Goal: Task Accomplishment & Management: Manage account settings

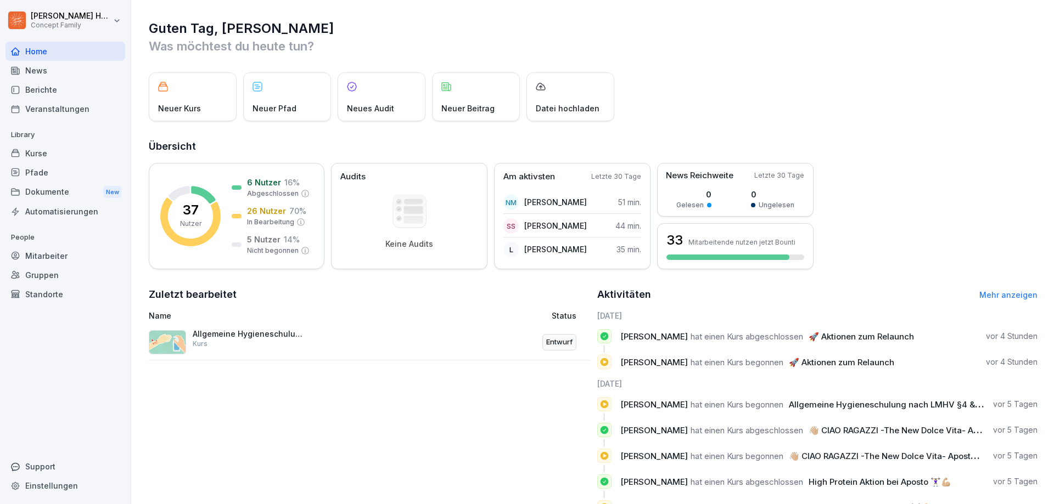
click at [59, 255] on div "Mitarbeiter" at bounding box center [65, 255] width 120 height 19
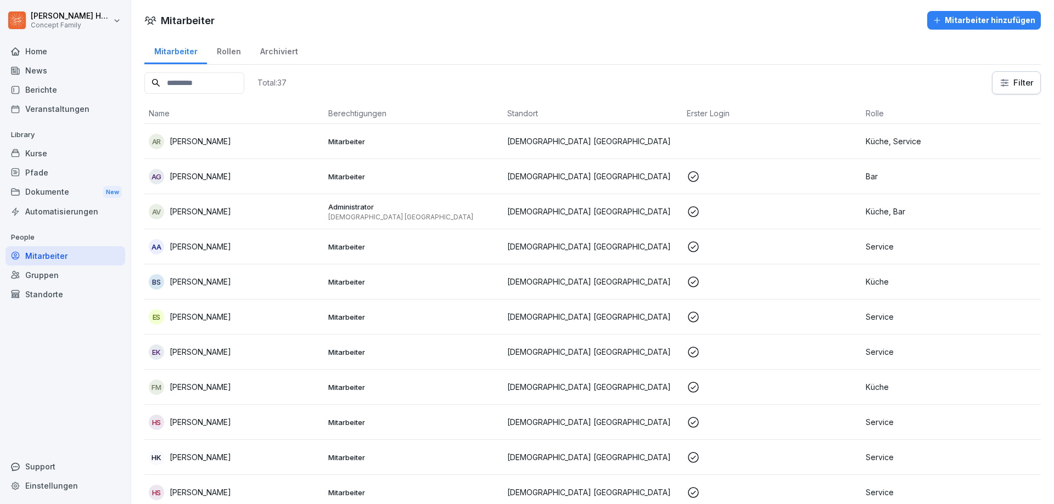
click at [198, 84] on input at bounding box center [194, 82] width 100 height 21
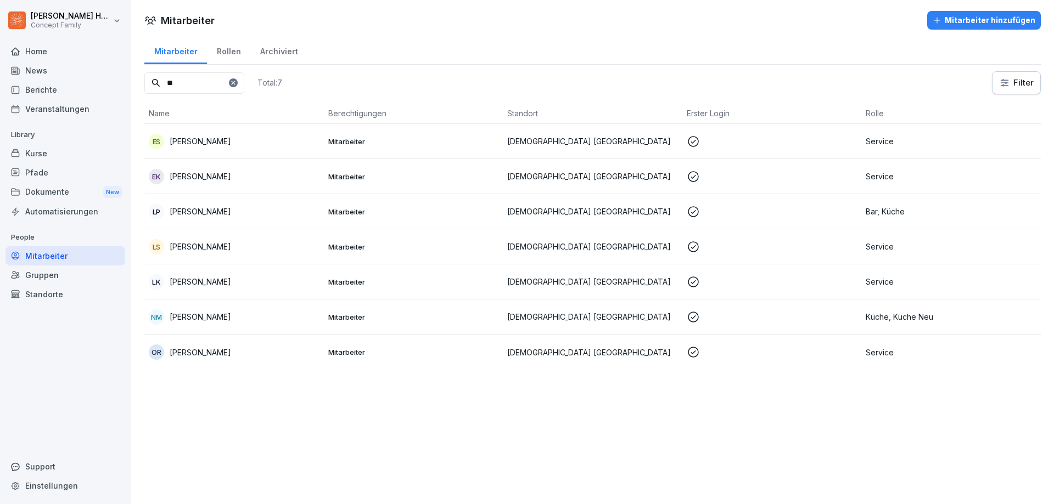
type input "*"
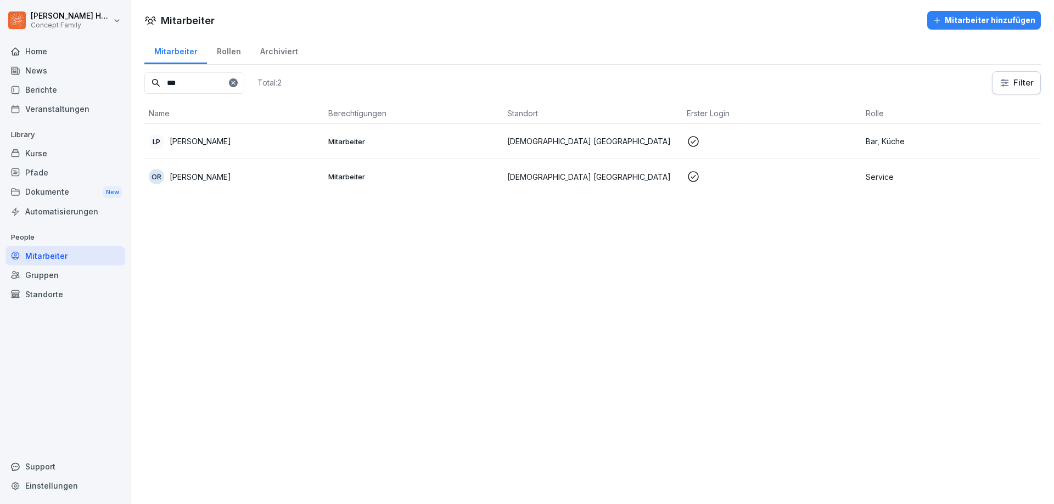
type input "***"
click at [195, 173] on p "[PERSON_NAME]" at bounding box center [200, 177] width 61 height 12
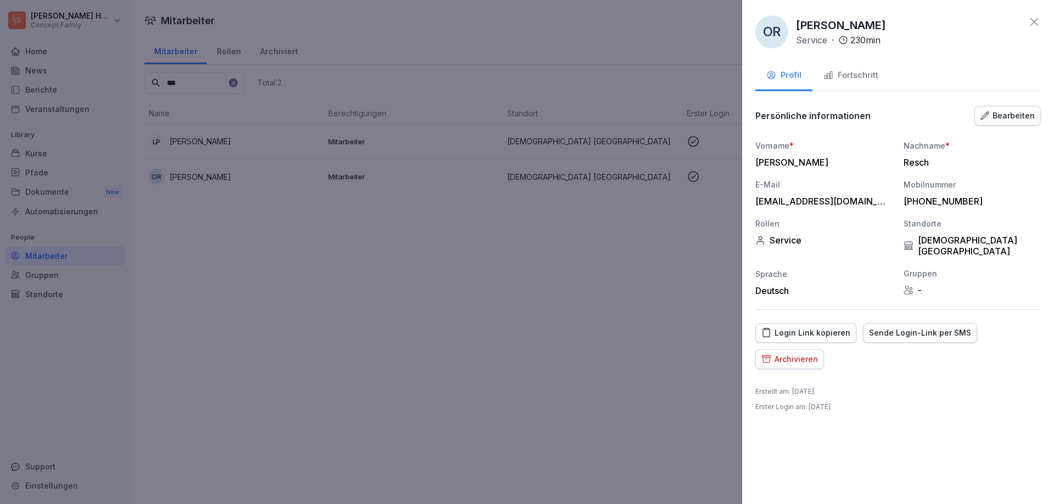
click at [856, 79] on div "Fortschritt" at bounding box center [850, 75] width 55 height 13
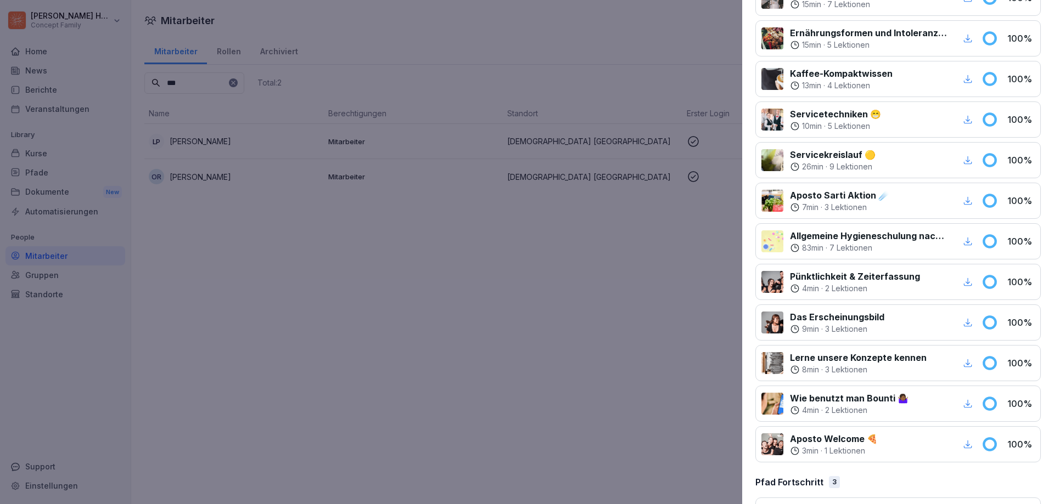
scroll to position [538, 0]
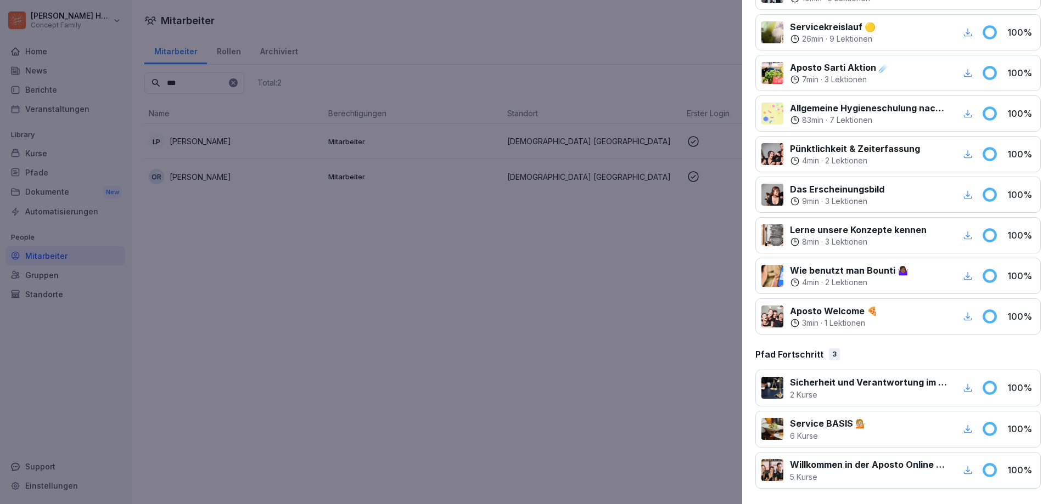
click at [803, 356] on p "Pfad Fortschritt" at bounding box center [789, 354] width 68 height 13
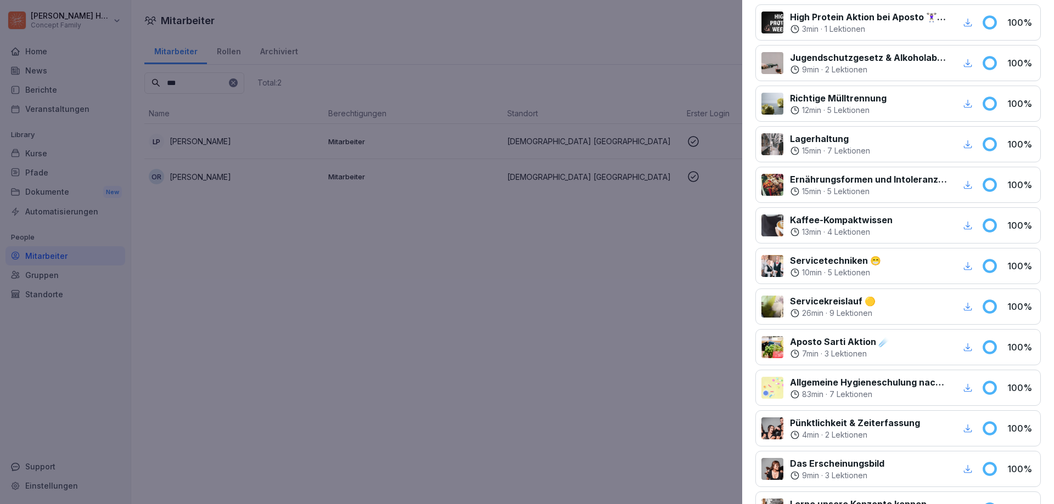
scroll to position [0, 0]
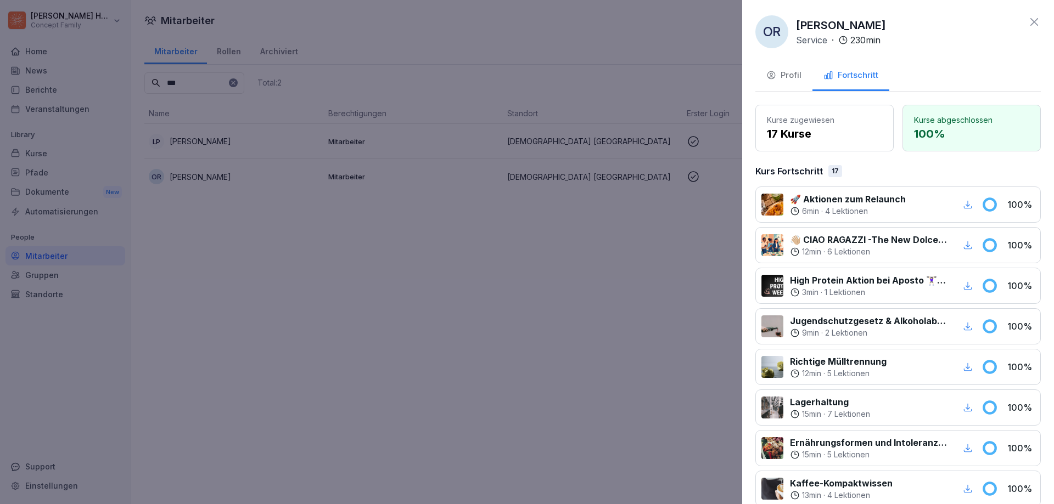
click at [936, 116] on p "Kurse abgeschlossen" at bounding box center [971, 120] width 115 height 12
click at [871, 74] on div "Fortschritt" at bounding box center [850, 75] width 55 height 13
click at [818, 25] on p "[PERSON_NAME]" at bounding box center [841, 25] width 90 height 16
drag, startPoint x: 808, startPoint y: 52, endPoint x: 787, endPoint y: 89, distance: 42.0
click at [807, 53] on div "OR [PERSON_NAME] Service · 230 min Profil Fortschritt Kurse zugewiesen 17 Kurse…" at bounding box center [898, 252] width 312 height 504
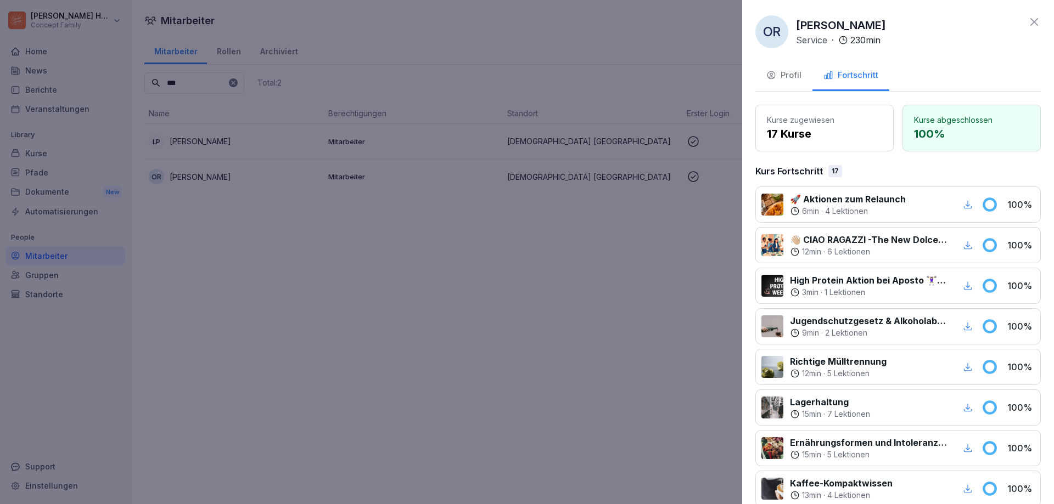
click at [787, 89] on button "Profil" at bounding box center [783, 76] width 57 height 30
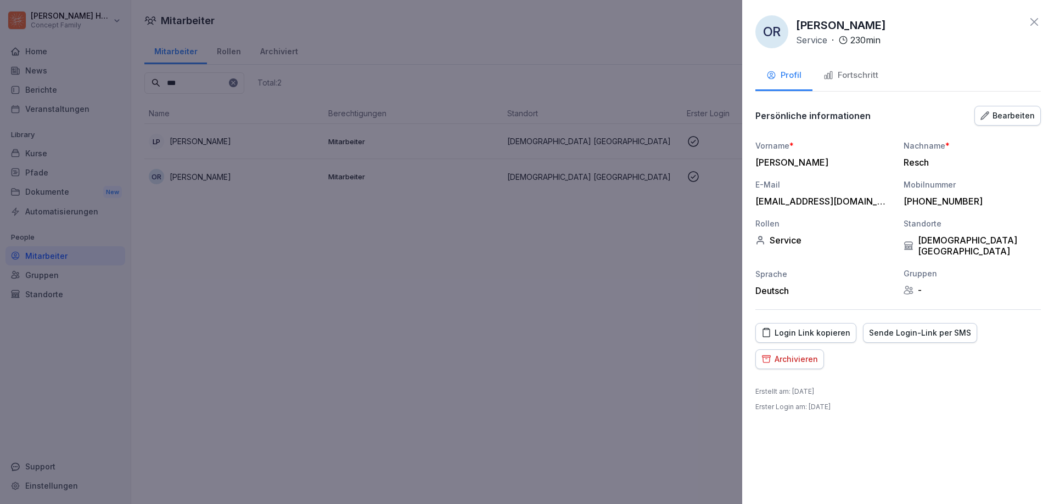
click at [1007, 119] on div "Bearbeiten" at bounding box center [1007, 116] width 54 height 12
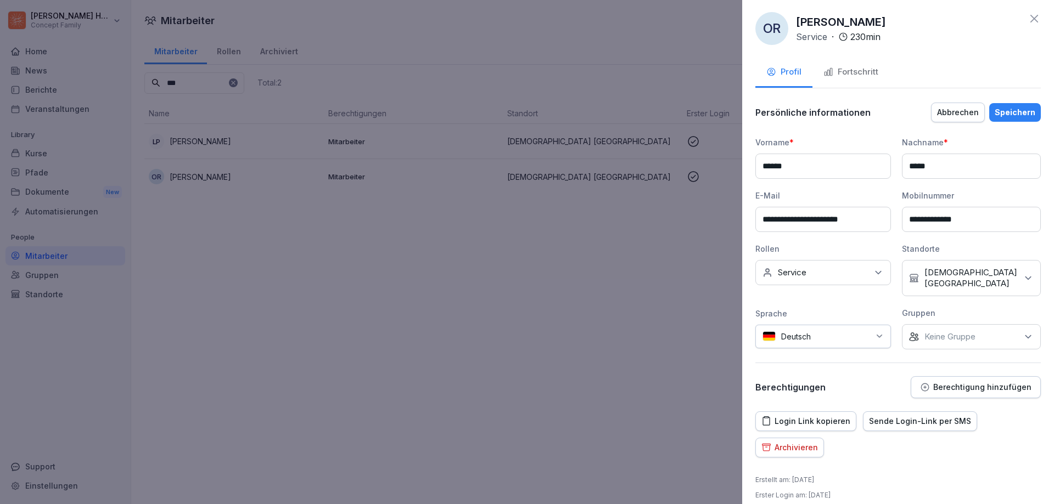
scroll to position [4, 0]
click at [934, 376] on button "Berechtigung hinzufügen" at bounding box center [976, 387] width 130 height 22
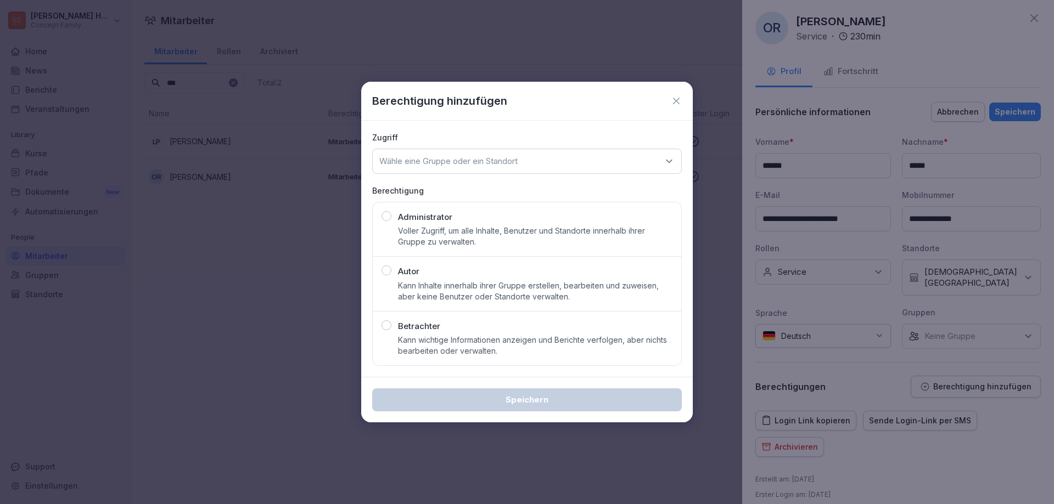
click at [524, 173] on div "Wähle eine Gruppe oder ein Standort" at bounding box center [527, 161] width 310 height 25
click at [526, 169] on div "Wähle eine Gruppe oder ein Standort" at bounding box center [527, 161] width 310 height 25
click at [565, 139] on p "Zugriff" at bounding box center [527, 138] width 310 height 12
click at [675, 102] on icon at bounding box center [676, 101] width 11 height 11
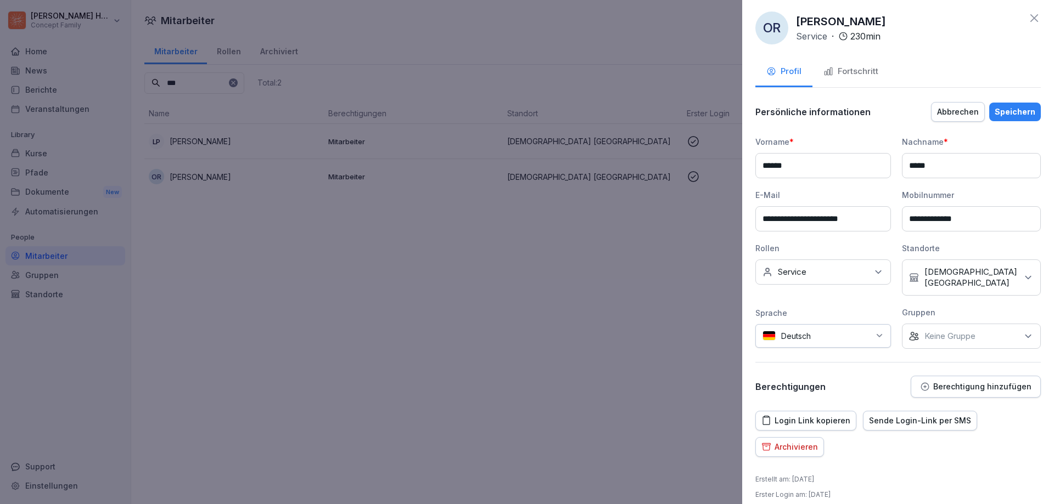
click at [1030, 20] on icon at bounding box center [1034, 18] width 8 height 8
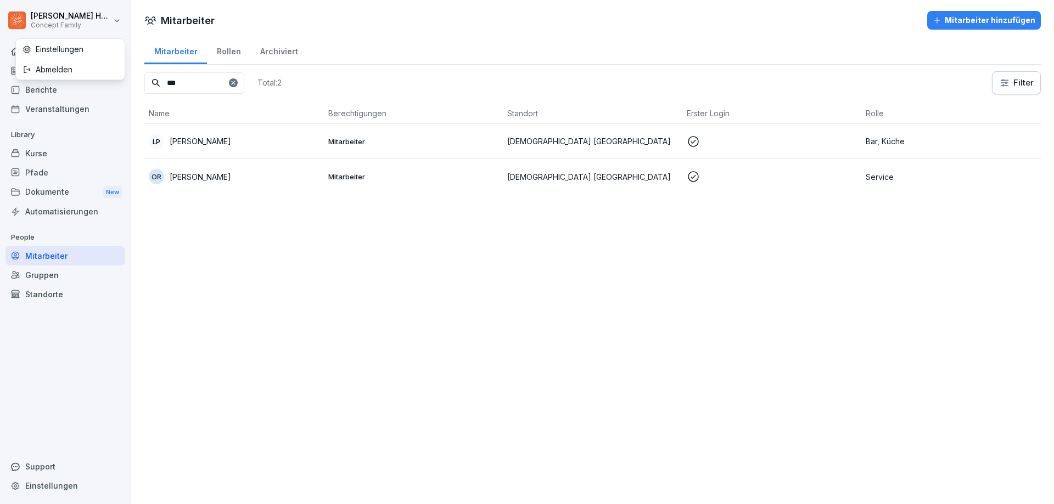
click at [86, 19] on html "[PERSON_NAME] Concept Family Home News Berichte Veranstaltungen Library Kurse P…" at bounding box center [527, 252] width 1054 height 504
click at [92, 47] on div "Einstellungen" at bounding box center [70, 49] width 109 height 20
select select "**"
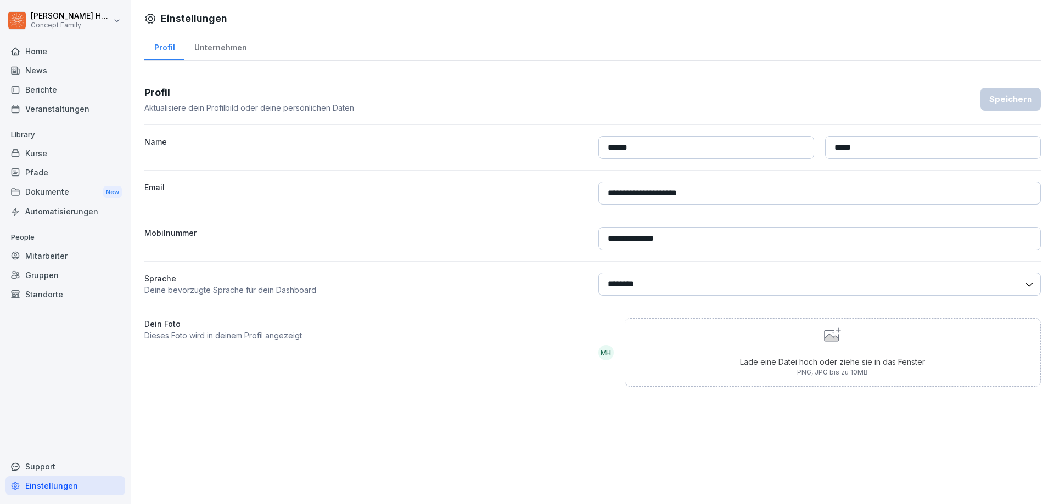
click at [214, 38] on div "Unternehmen" at bounding box center [220, 46] width 72 height 28
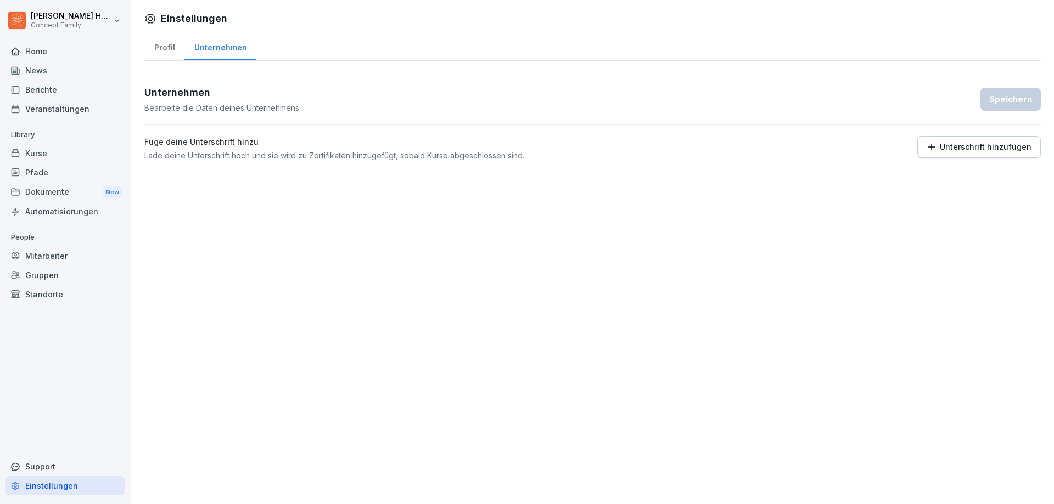
click at [170, 53] on div "Profil" at bounding box center [164, 46] width 40 height 28
select select "**"
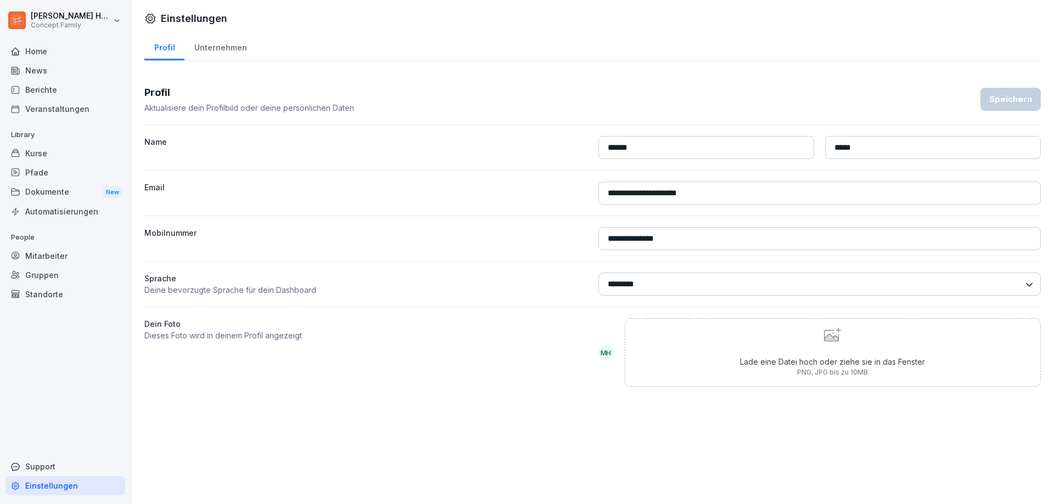
click at [77, 197] on div "Dokumente New" at bounding box center [65, 192] width 120 height 20
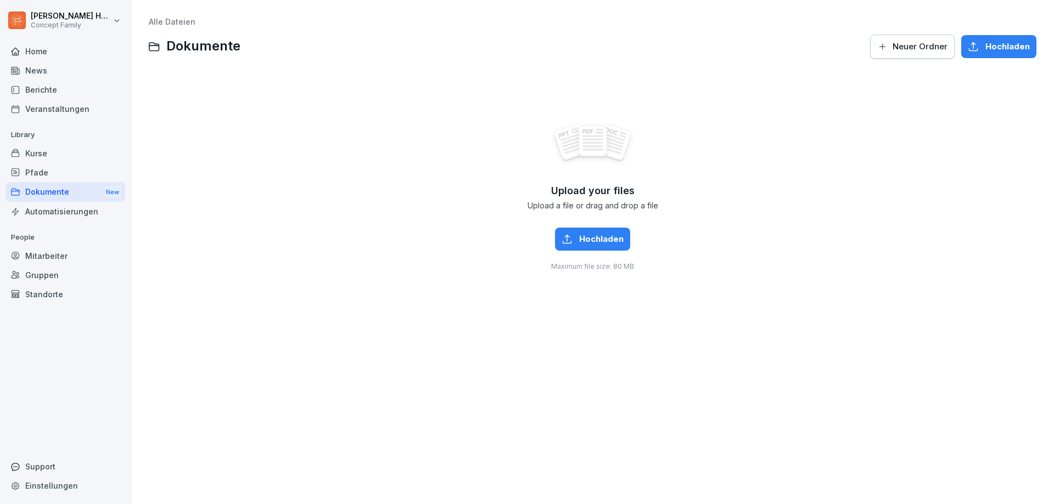
click at [74, 260] on div "Mitarbeiter" at bounding box center [65, 255] width 120 height 19
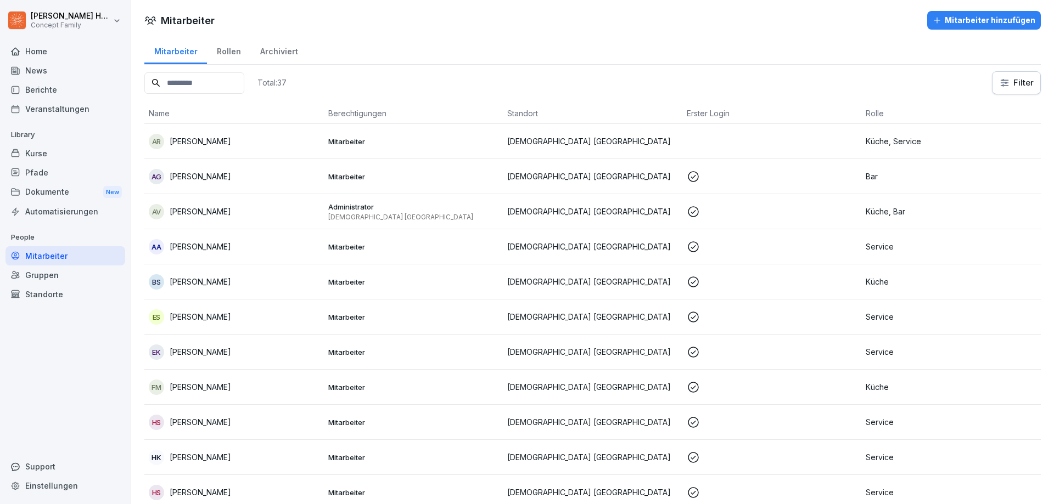
click at [1003, 80] on html "[PERSON_NAME] Concept Family Home News Berichte Veranstaltungen Library Kurse P…" at bounding box center [527, 252] width 1054 height 504
click at [1000, 79] on html "[PERSON_NAME] Concept Family Home News Berichte Veranstaltungen Library Kurse P…" at bounding box center [527, 252] width 1054 height 504
click at [997, 83] on html "[PERSON_NAME] Concept Family Home News Berichte Veranstaltungen Library Kurse P…" at bounding box center [527, 252] width 1054 height 504
click at [937, 84] on html "[PERSON_NAME] Concept Family Home News Berichte Veranstaltungen Library Kurse P…" at bounding box center [527, 252] width 1054 height 504
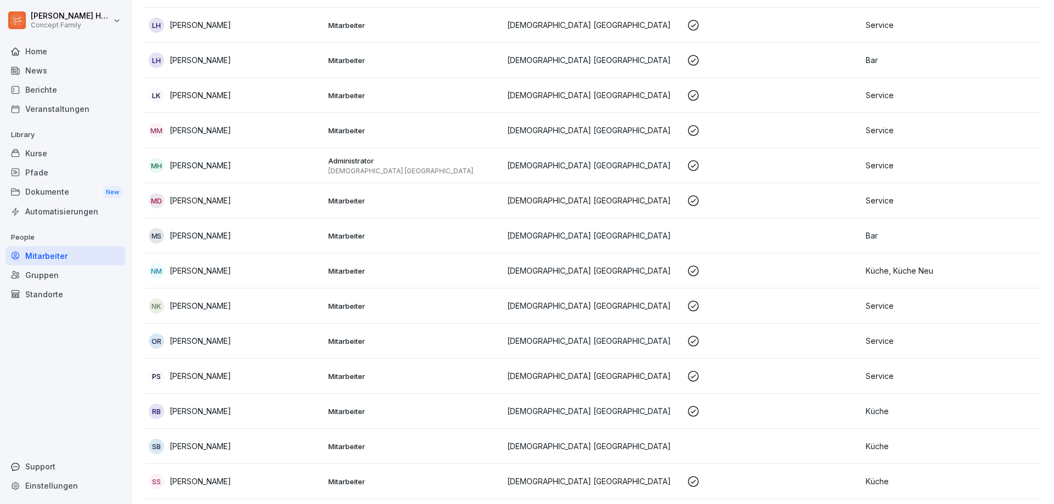
scroll to position [937, 0]
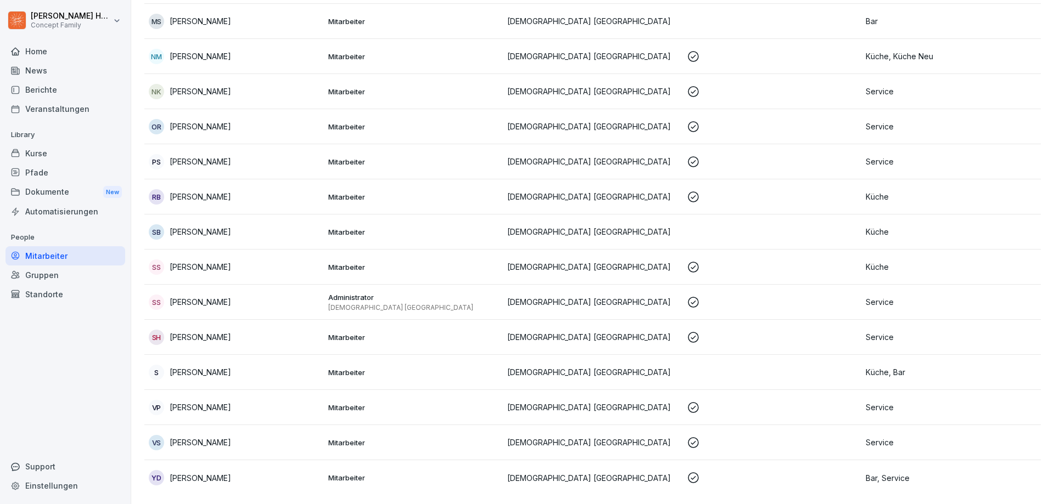
click at [207, 121] on p "[PERSON_NAME]" at bounding box center [200, 127] width 61 height 12
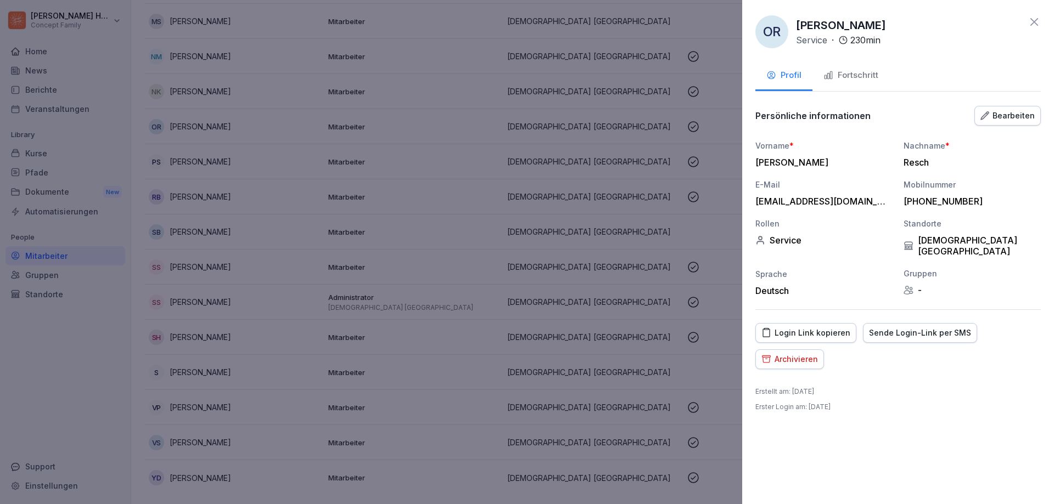
click at [818, 36] on p "Service" at bounding box center [811, 39] width 31 height 13
click at [871, 41] on p "230 min" at bounding box center [865, 39] width 30 height 13
click at [995, 117] on div "Bearbeiten" at bounding box center [1007, 116] width 54 height 12
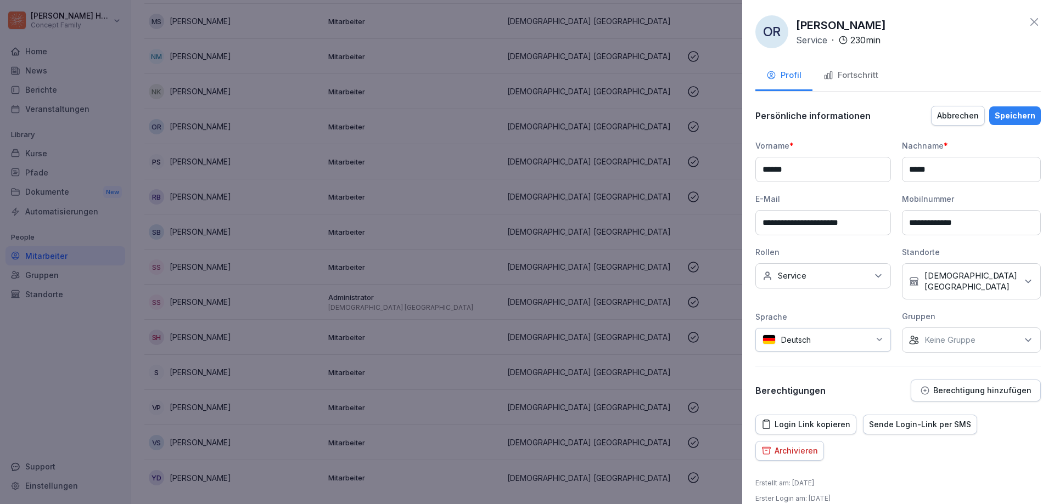
click at [940, 335] on p "Keine Gruppe" at bounding box center [949, 340] width 51 height 11
click at [842, 298] on div "**********" at bounding box center [897, 246] width 285 height 213
click at [856, 276] on div "Keine Rollen Service" at bounding box center [823, 276] width 136 height 25
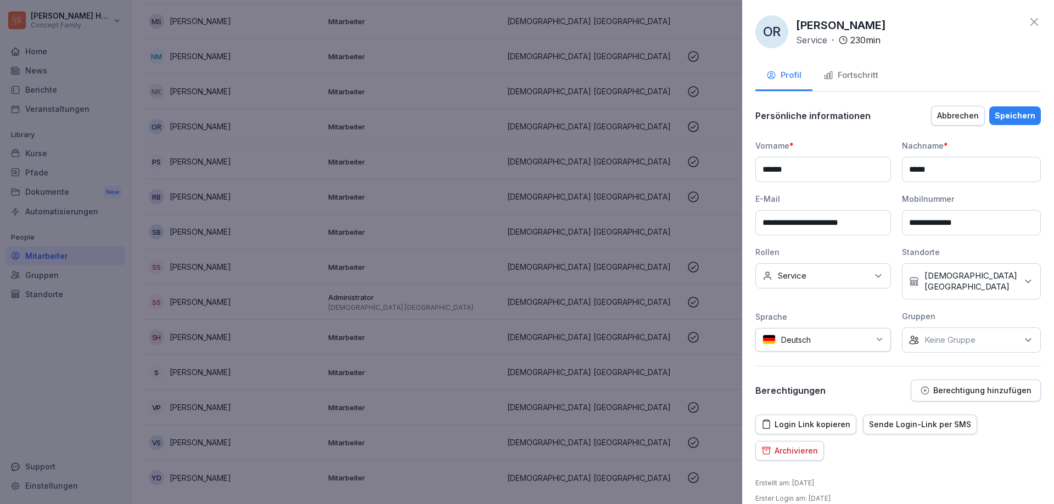
click at [988, 441] on div "Login Link kopieren Sende Login-Link per SMS Archivieren" at bounding box center [897, 438] width 285 height 46
click at [641, 297] on div at bounding box center [527, 252] width 1054 height 504
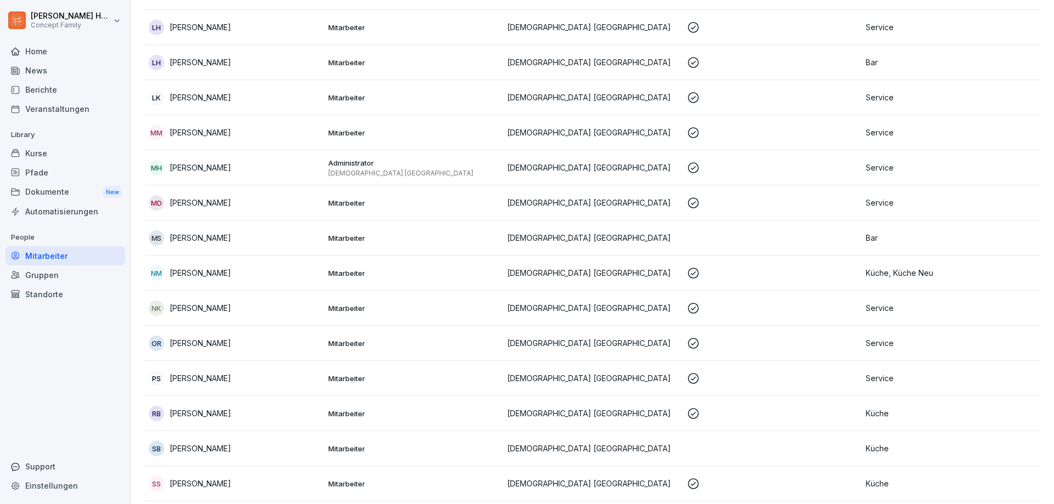
scroll to position [714, 0]
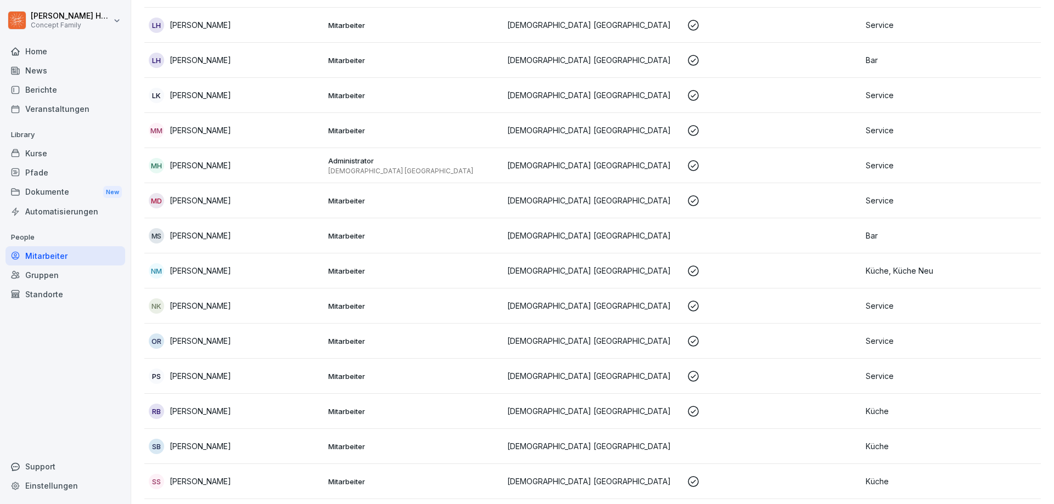
click at [772, 172] on td at bounding box center [772, 165] width 180 height 35
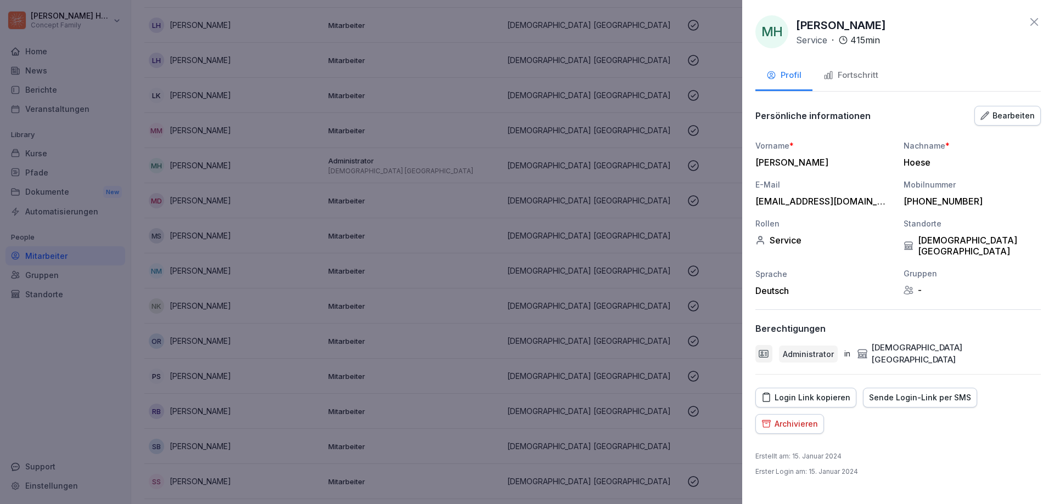
click at [1002, 113] on div "Bearbeiten" at bounding box center [1007, 116] width 54 height 12
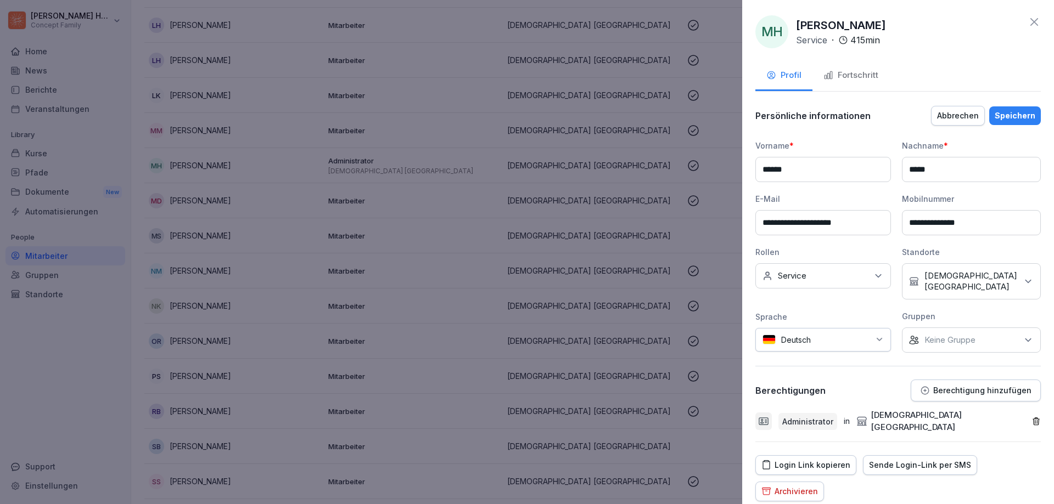
click at [797, 273] on p "Service" at bounding box center [792, 276] width 29 height 11
click at [769, 326] on button "Bar" at bounding box center [768, 327] width 10 height 10
click at [1008, 463] on div "Login Link kopieren Sende Login-Link per SMS Archivieren" at bounding box center [897, 479] width 285 height 46
click at [995, 119] on div "Speichern" at bounding box center [1015, 116] width 41 height 12
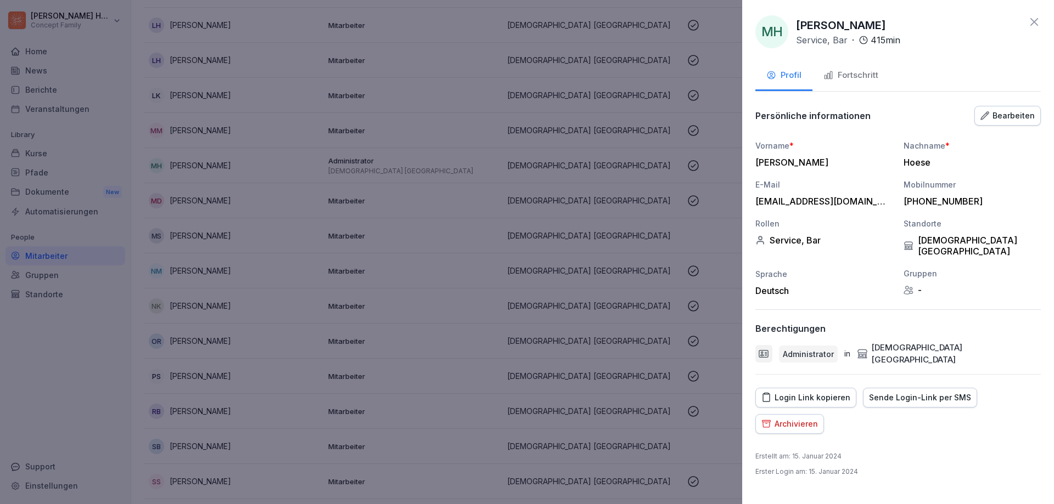
click at [1033, 16] on icon at bounding box center [1034, 21] width 13 height 13
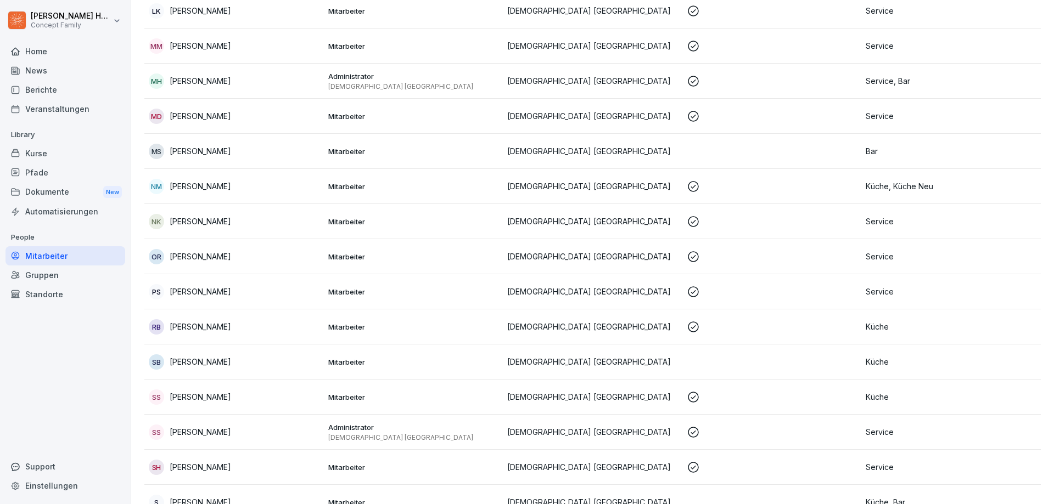
scroll to position [933, 0]
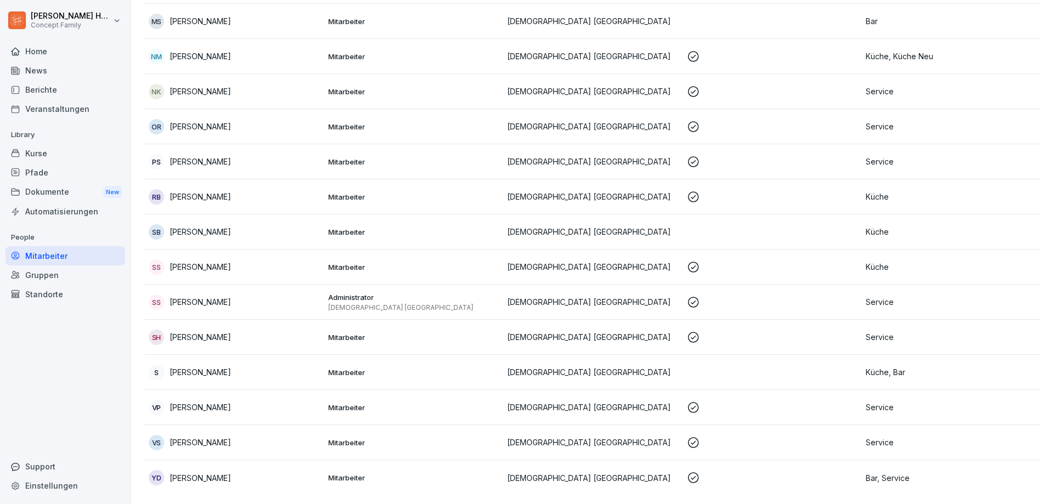
click at [257, 126] on div "OR [PERSON_NAME]" at bounding box center [234, 126] width 171 height 15
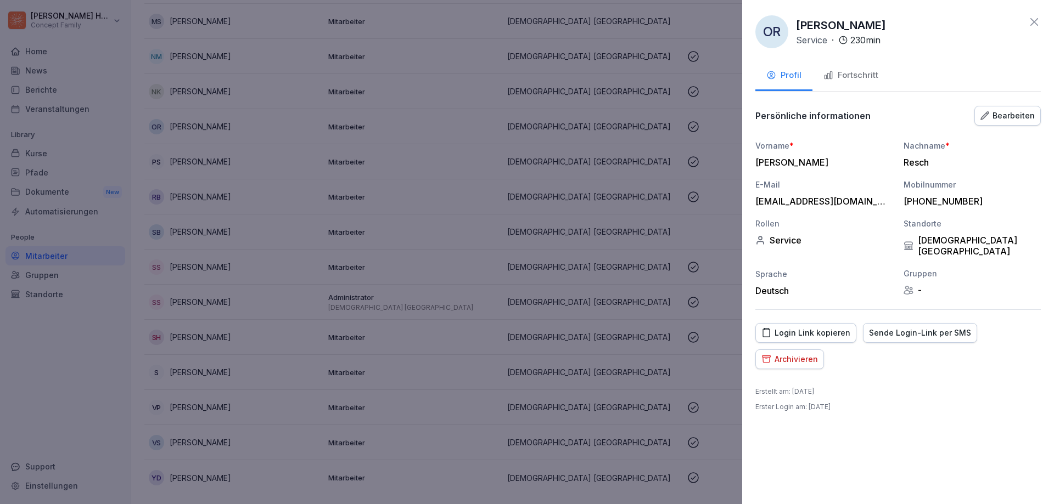
click at [829, 68] on button "Fortschritt" at bounding box center [850, 76] width 77 height 30
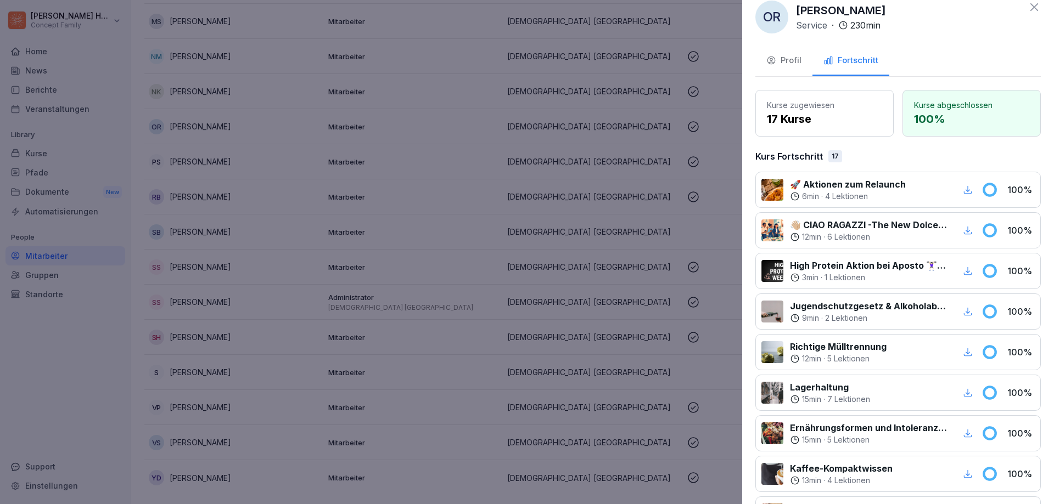
scroll to position [0, 0]
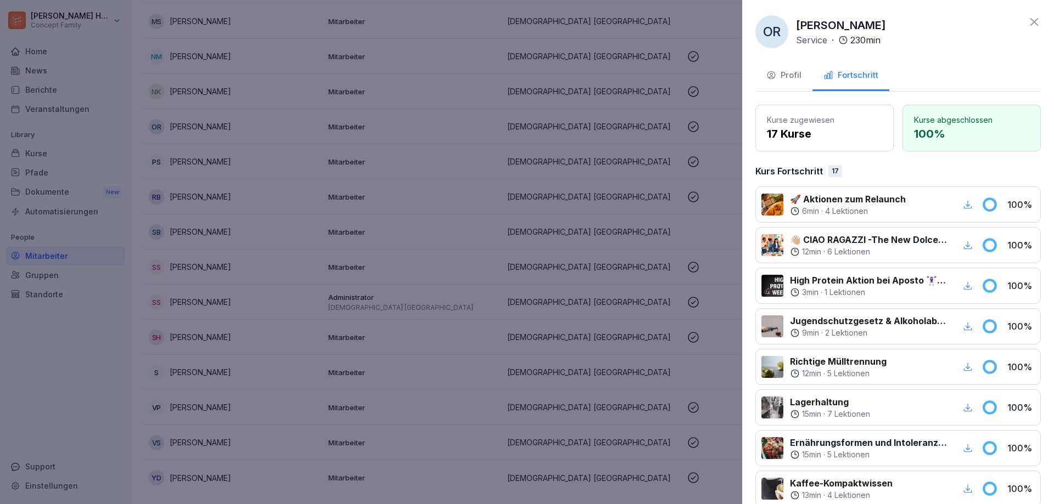
click at [801, 171] on p "Kurs Fortschritt" at bounding box center [789, 171] width 68 height 13
click at [829, 172] on div "17" at bounding box center [835, 171] width 14 height 12
click at [1033, 18] on div "OR [PERSON_NAME] Service · 230 min Profil Fortschritt Kurse zugewiesen 17 Kurse…" at bounding box center [898, 252] width 312 height 504
click at [1033, 19] on div "OR [PERSON_NAME] Service · 230 min Profil Fortschritt Kurse zugewiesen 17 Kurse…" at bounding box center [898, 252] width 312 height 504
click at [1032, 19] on icon at bounding box center [1034, 21] width 13 height 13
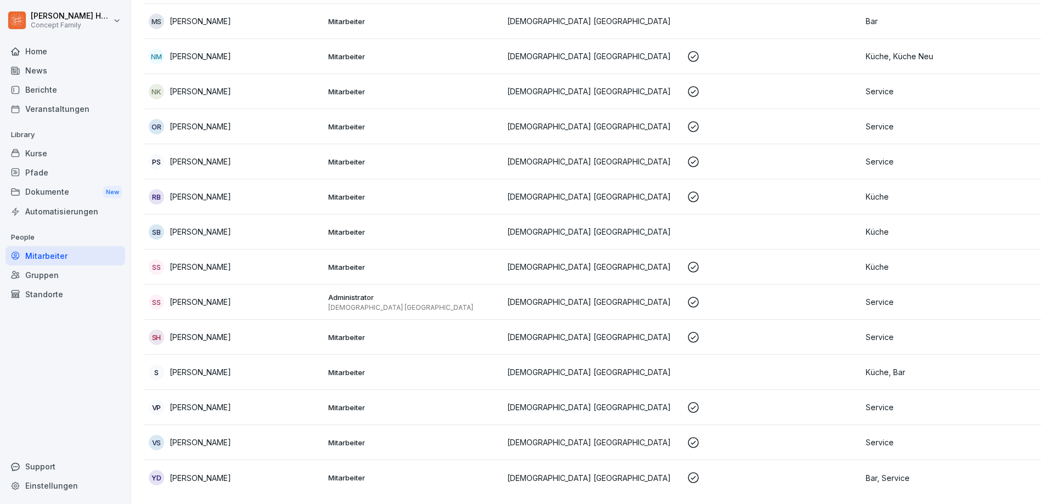
click at [47, 157] on div "Kurse" at bounding box center [65, 153] width 120 height 19
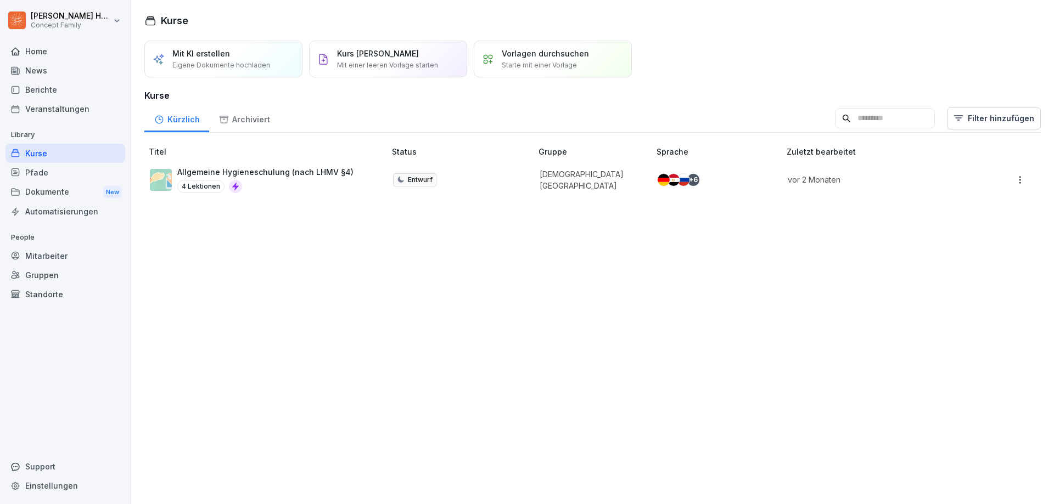
click at [261, 121] on div "Archiviert" at bounding box center [244, 118] width 70 height 28
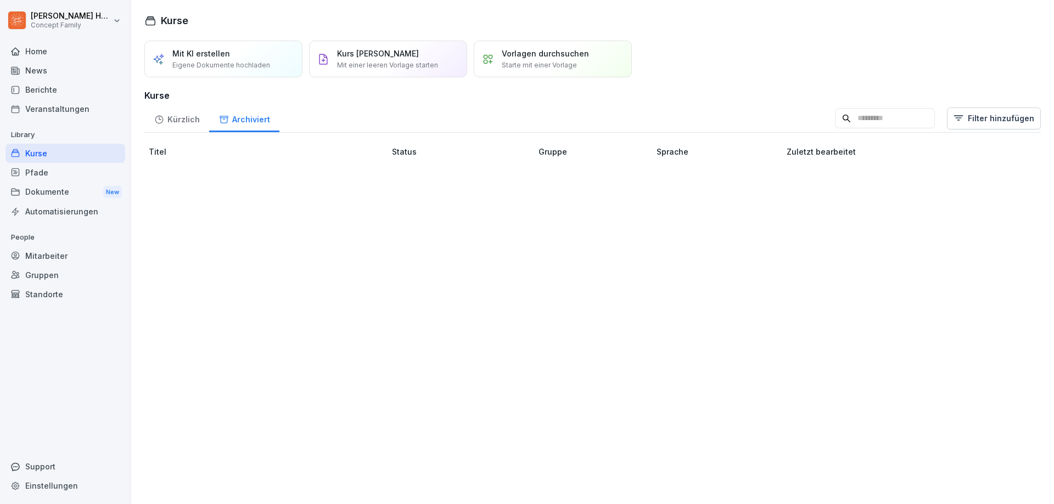
click at [183, 122] on div "Kürzlich" at bounding box center [176, 118] width 65 height 28
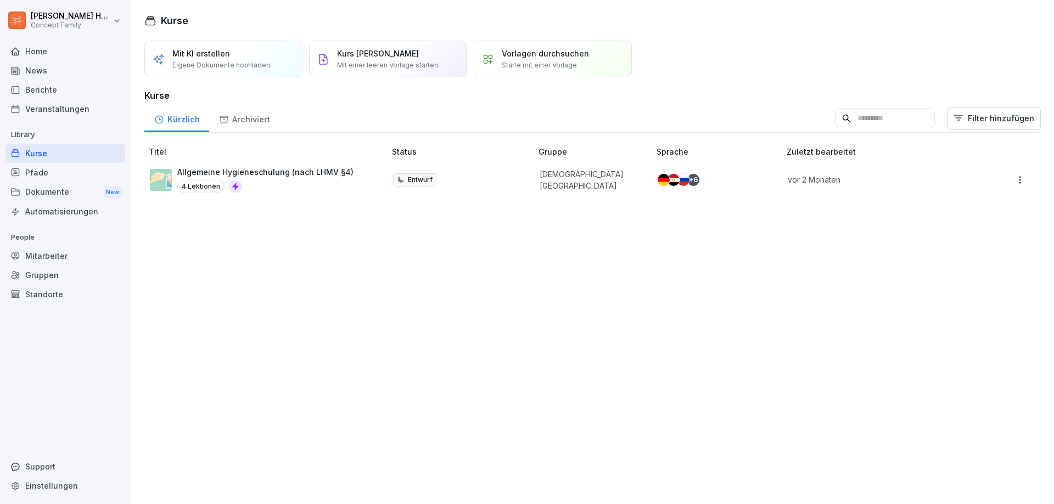
click at [224, 174] on p "Allgemeine Hygieneschulung (nach LHMV §4)" at bounding box center [265, 172] width 176 height 12
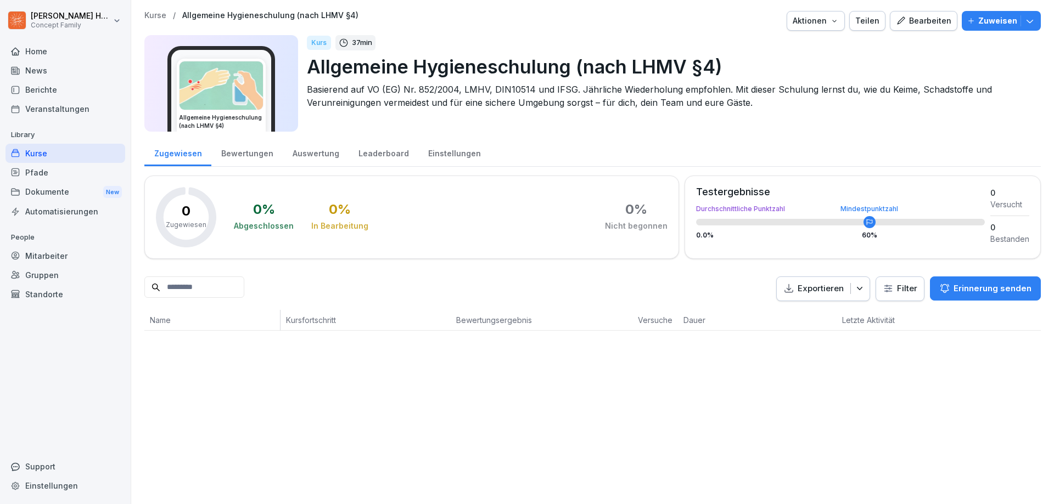
click at [250, 161] on div "Bewertungen" at bounding box center [246, 152] width 71 height 28
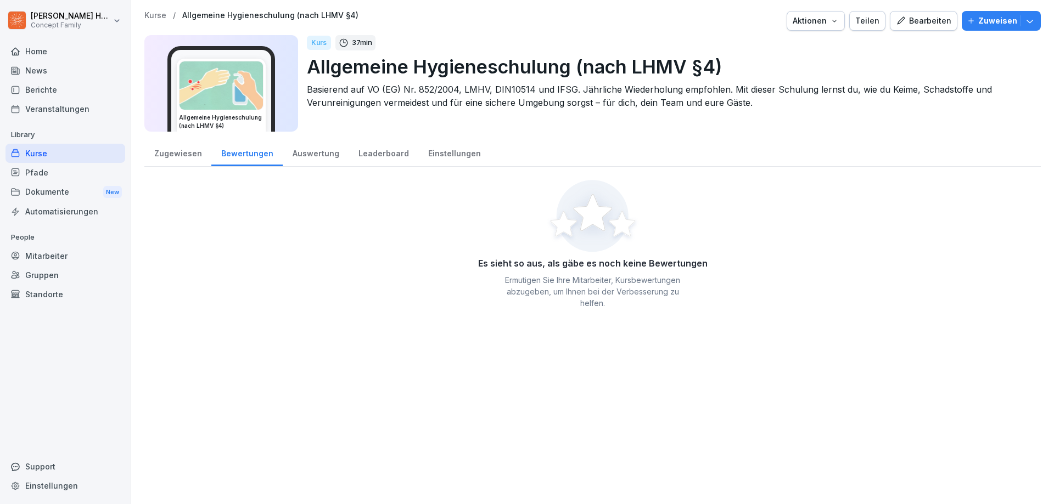
click at [283, 159] on div "Auswertung" at bounding box center [316, 152] width 66 height 28
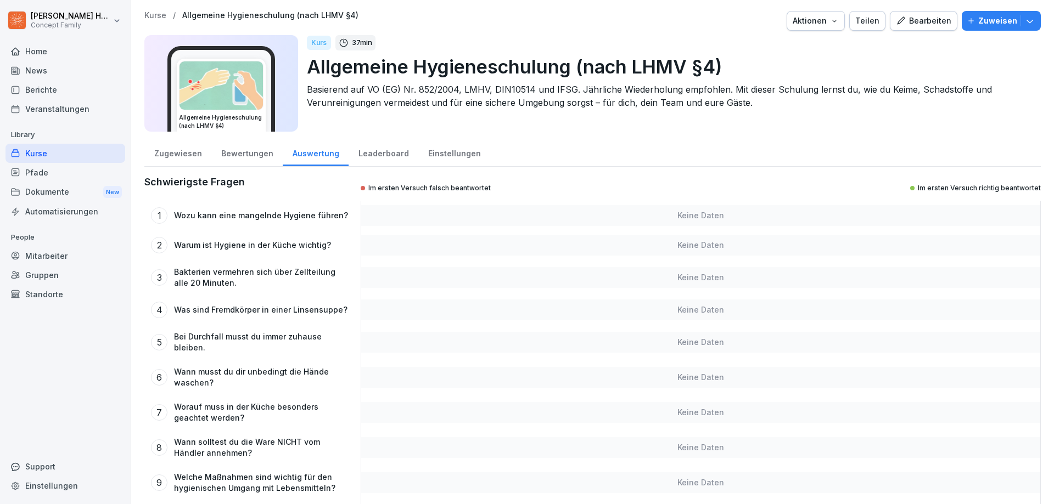
click at [380, 160] on div "Leaderboard" at bounding box center [384, 152] width 70 height 28
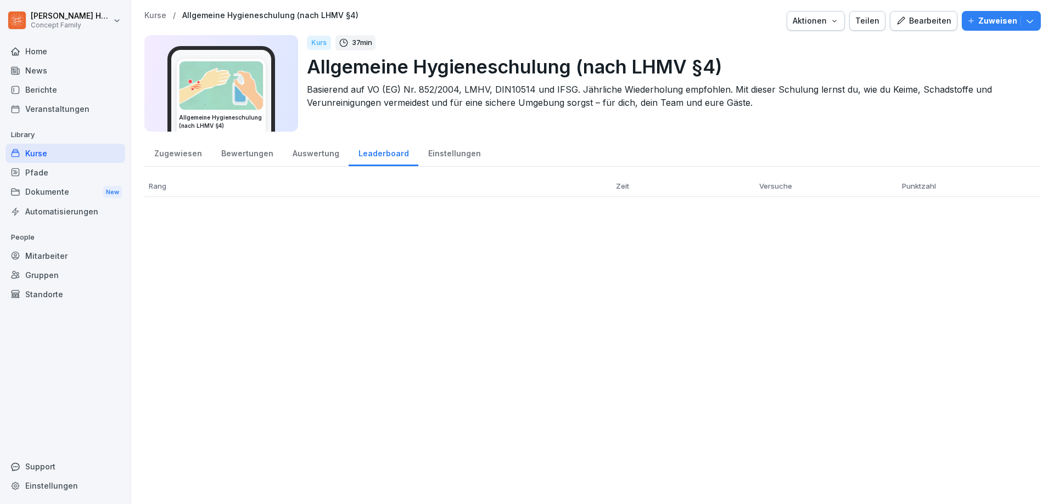
click at [455, 162] on div "Einstellungen" at bounding box center [454, 152] width 72 height 28
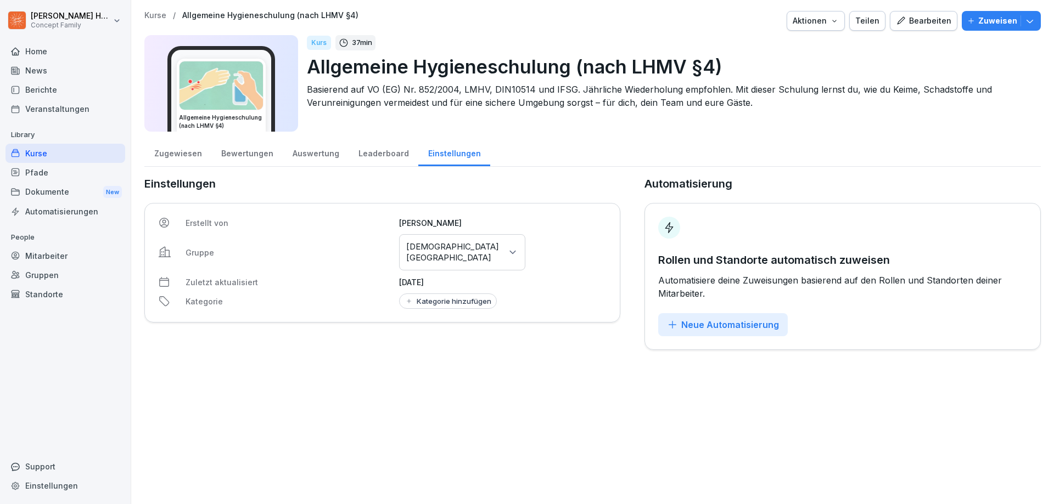
click at [173, 159] on div "Zugewiesen" at bounding box center [177, 152] width 67 height 28
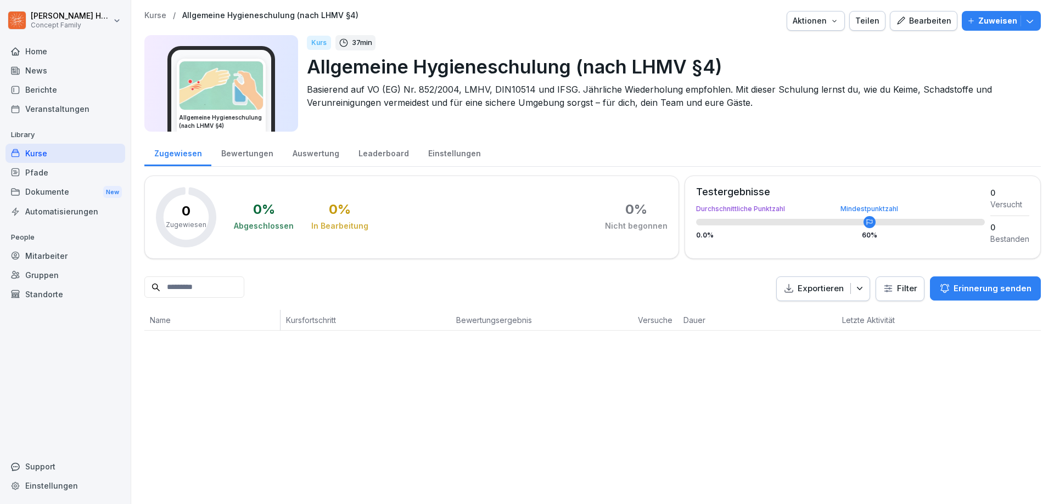
click at [64, 168] on div "Pfade" at bounding box center [65, 172] width 120 height 19
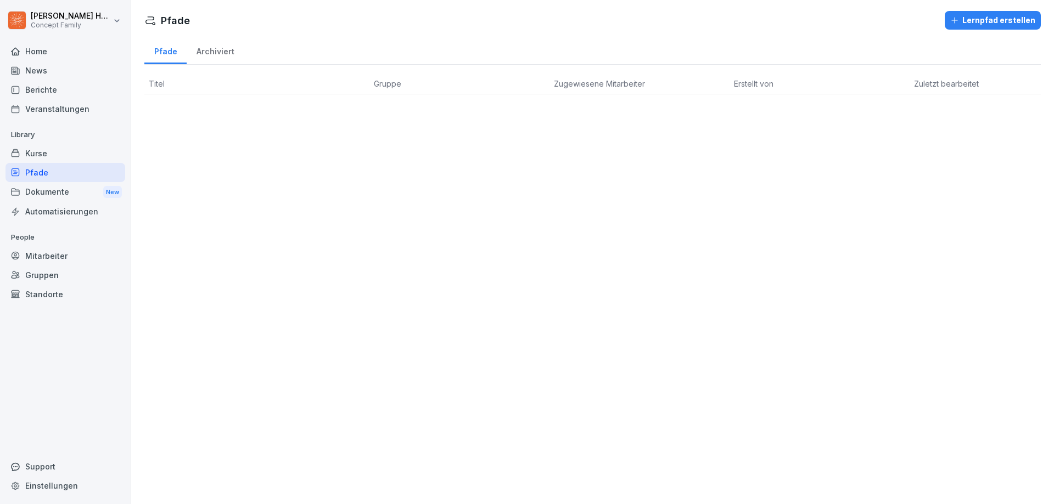
click at [71, 188] on div "Dokumente New" at bounding box center [65, 192] width 120 height 20
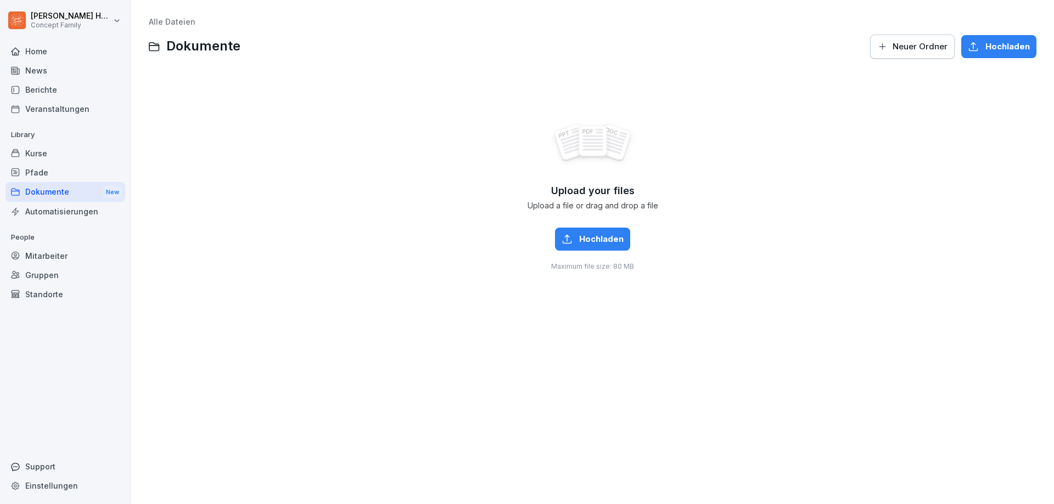
click at [76, 210] on div "Automatisierungen" at bounding box center [65, 211] width 120 height 19
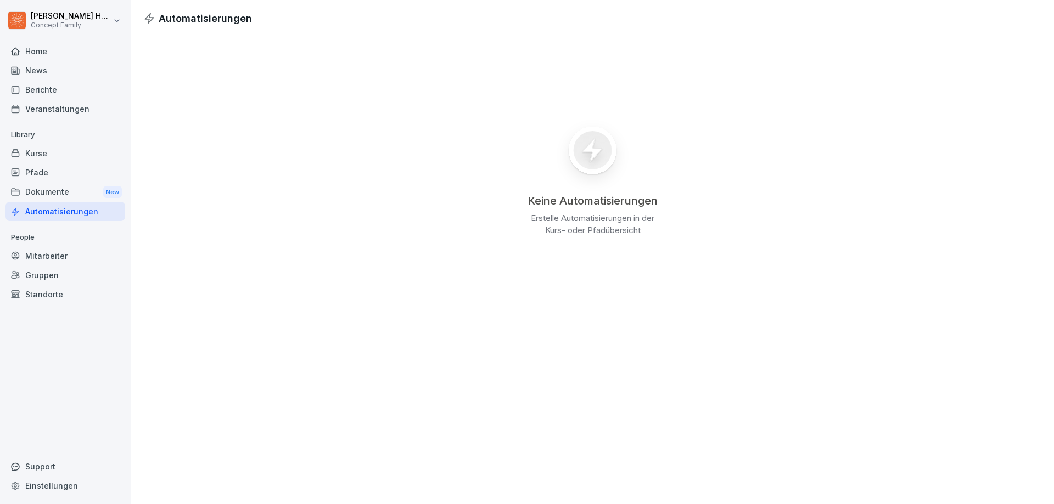
click at [62, 116] on div "Veranstaltungen" at bounding box center [65, 108] width 120 height 19
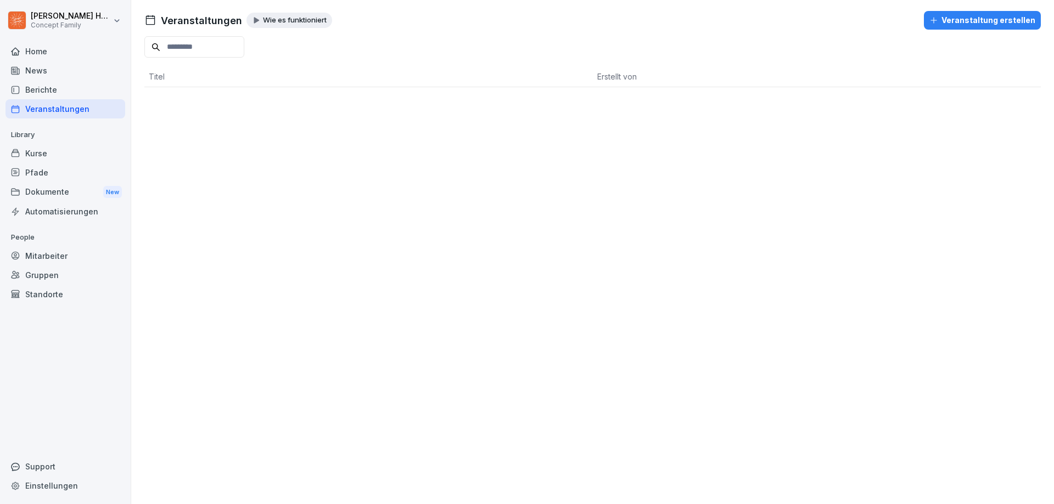
click at [55, 92] on div "Berichte" at bounding box center [65, 89] width 120 height 19
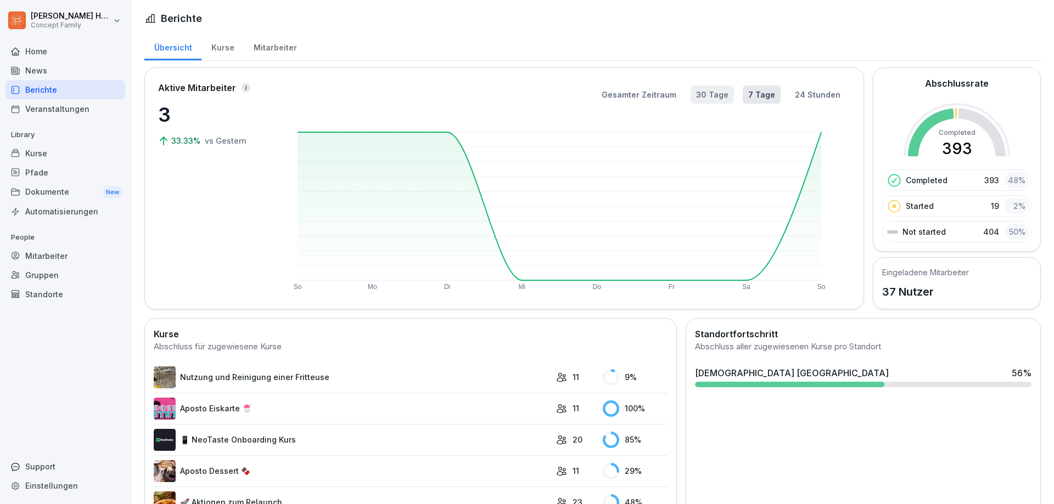
click at [713, 94] on button "30 Tage" at bounding box center [712, 95] width 43 height 18
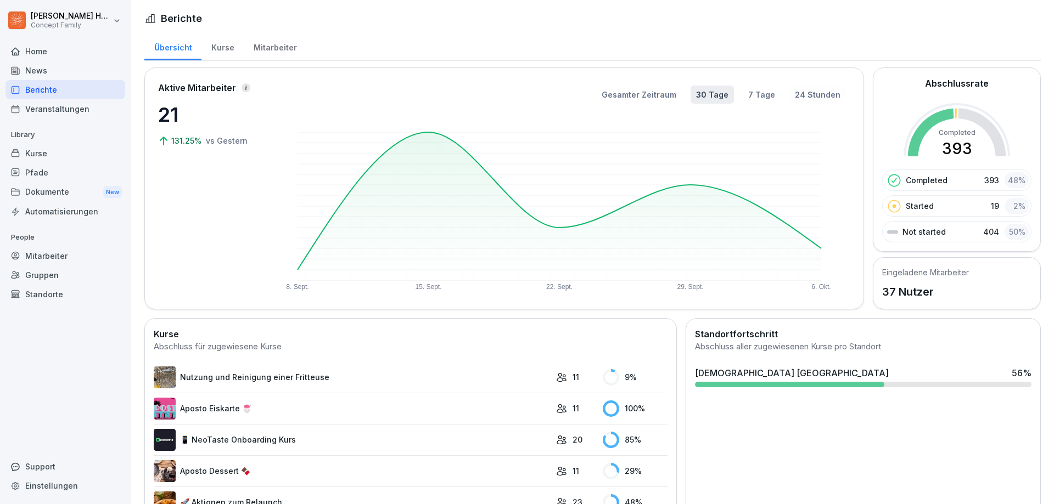
click at [816, 96] on button "24 Stunden" at bounding box center [817, 95] width 57 height 18
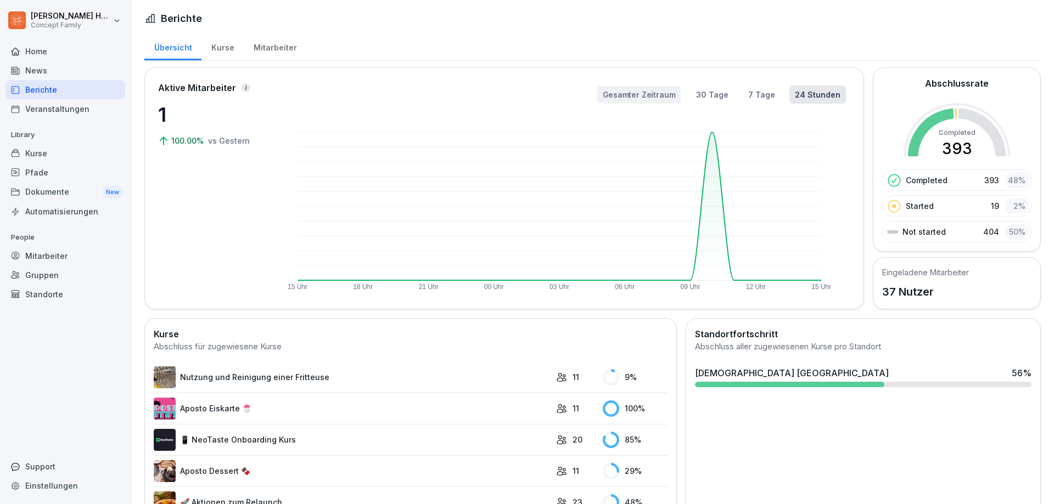
click at [640, 93] on button "Gesamter Zeitraum" at bounding box center [638, 95] width 83 height 18
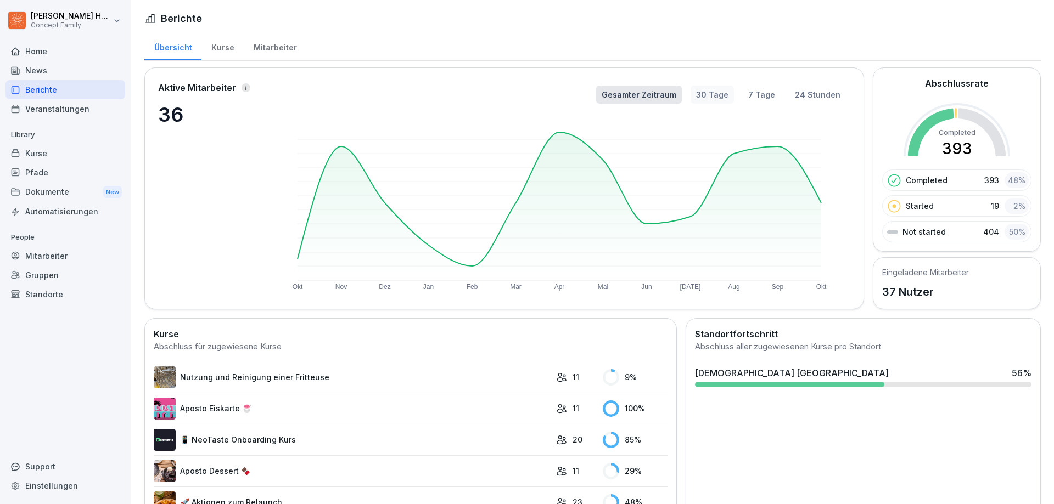
click at [699, 92] on button "30 Tage" at bounding box center [712, 95] width 43 height 18
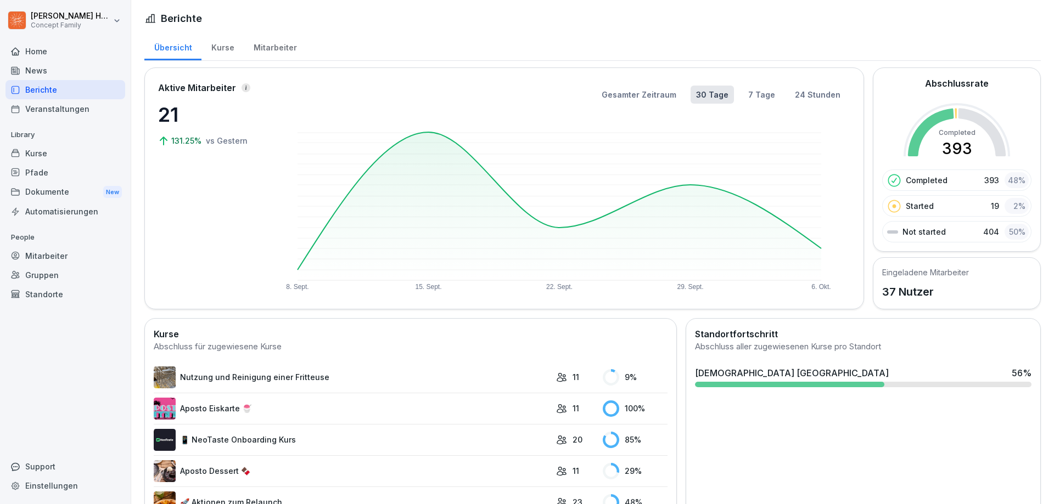
click at [753, 99] on button "7 Tage" at bounding box center [762, 95] width 38 height 18
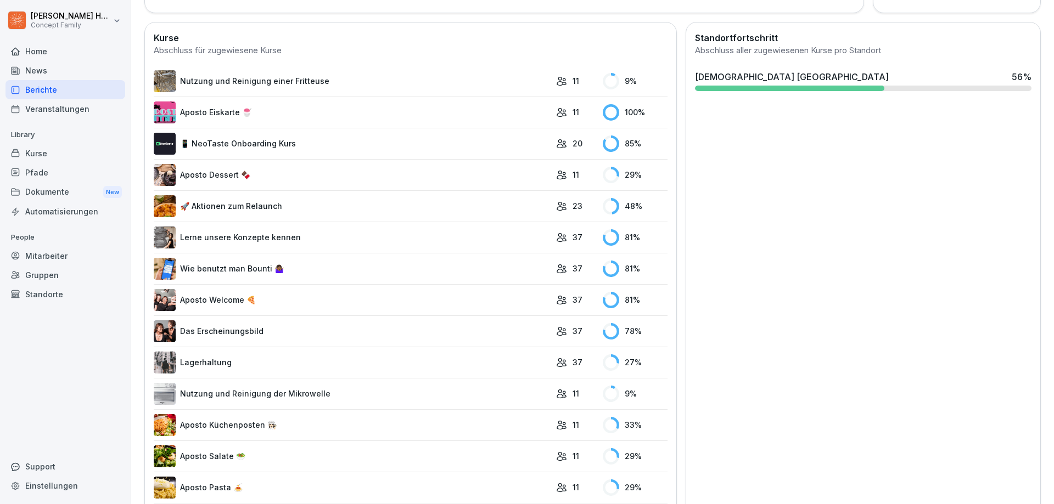
scroll to position [220, 0]
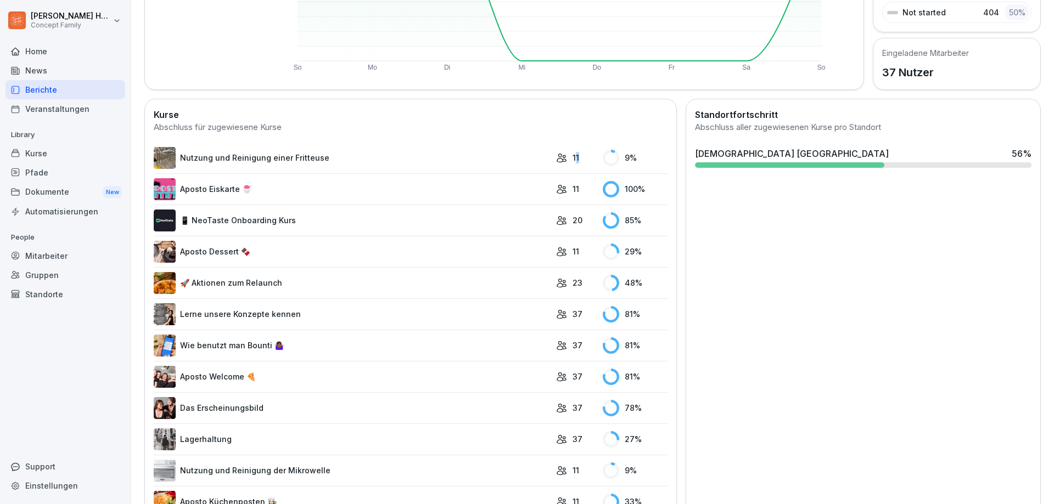
click at [573, 155] on p "11" at bounding box center [576, 158] width 7 height 12
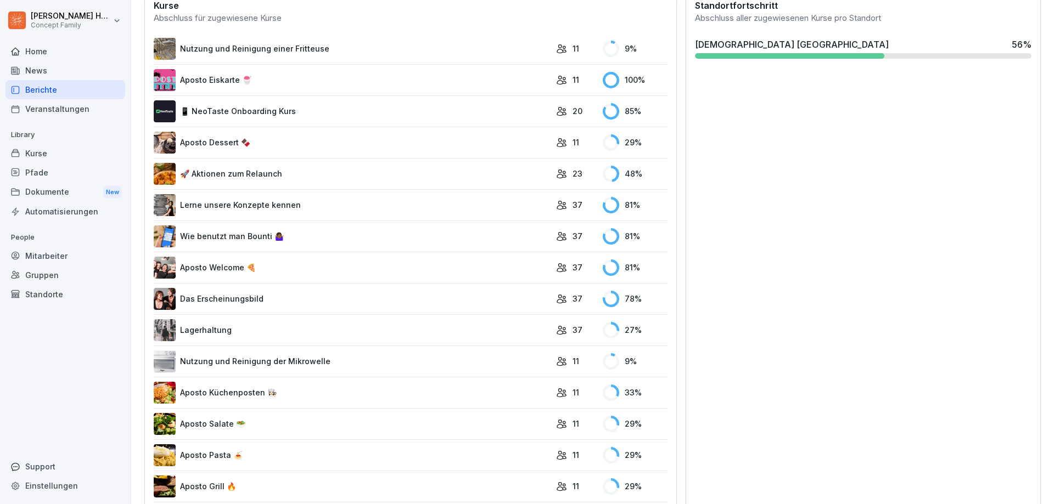
scroll to position [329, 0]
click at [266, 113] on link "📱 NeoTaste Onboarding Kurs" at bounding box center [352, 111] width 397 height 22
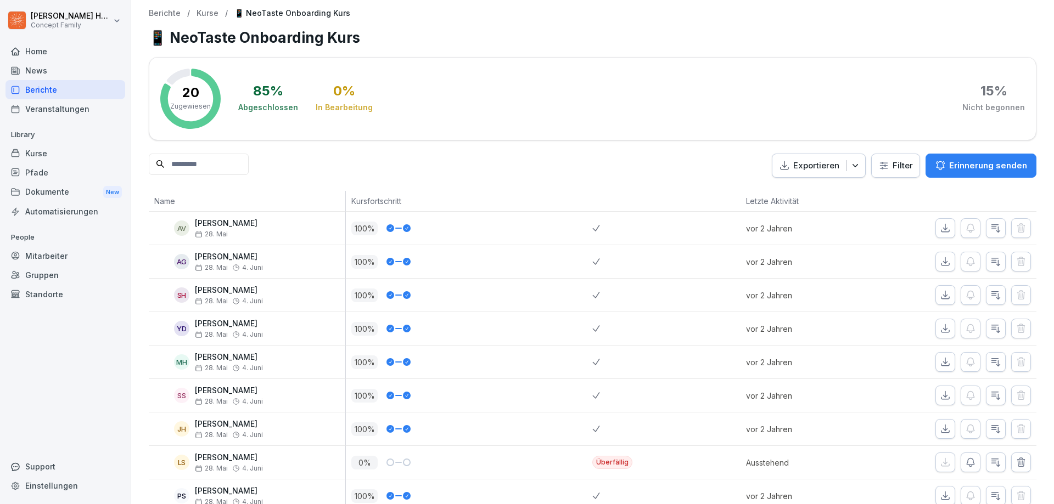
click at [203, 173] on input at bounding box center [199, 164] width 100 height 21
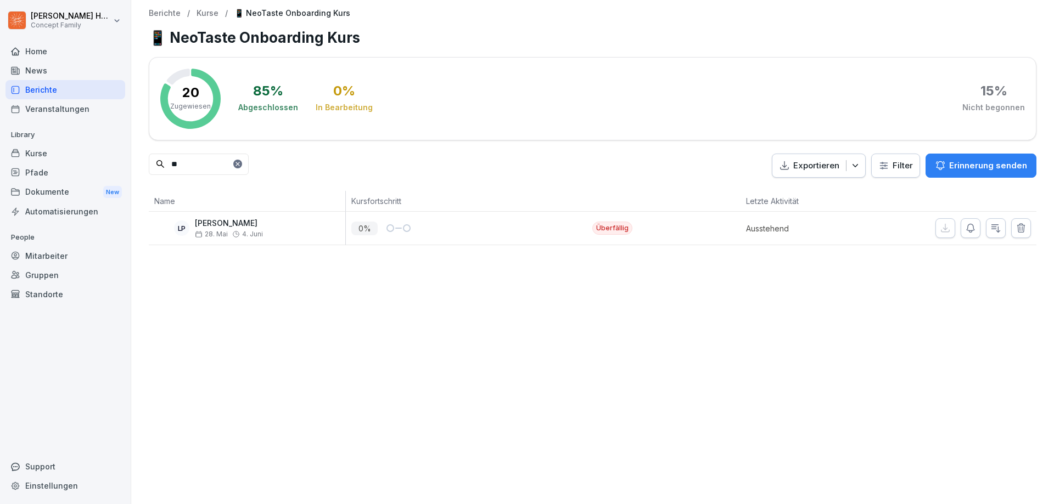
type input "*"
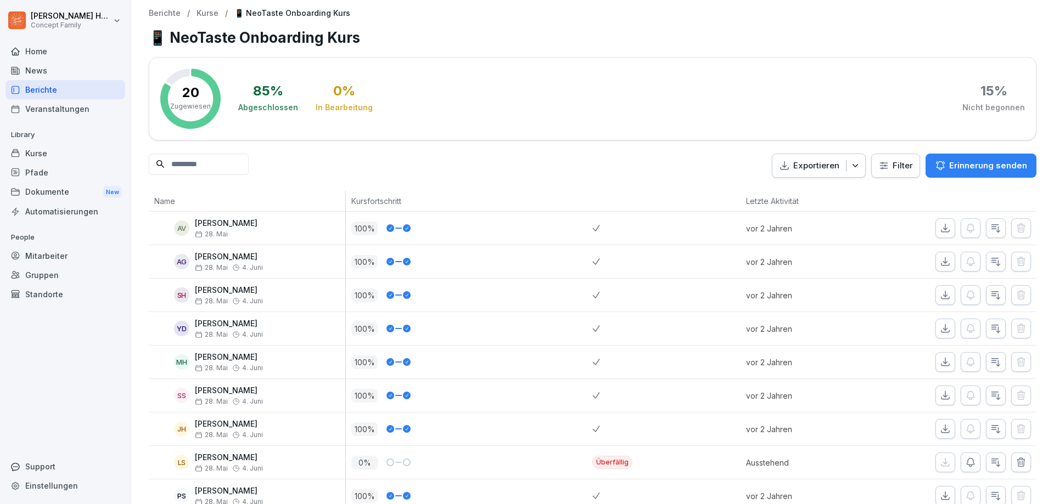
click at [850, 167] on icon "button" at bounding box center [855, 165] width 11 height 11
click at [884, 169] on html "Markus Hoese Concept Family Home News Berichte Veranstaltungen Library Kurse Pf…" at bounding box center [527, 252] width 1054 height 504
click at [889, 168] on html "Markus Hoese Concept Family Home News Berichte Veranstaltungen Library Kurse Pf…" at bounding box center [527, 252] width 1054 height 504
click at [201, 102] on p "Zugewiesen" at bounding box center [190, 107] width 41 height 10
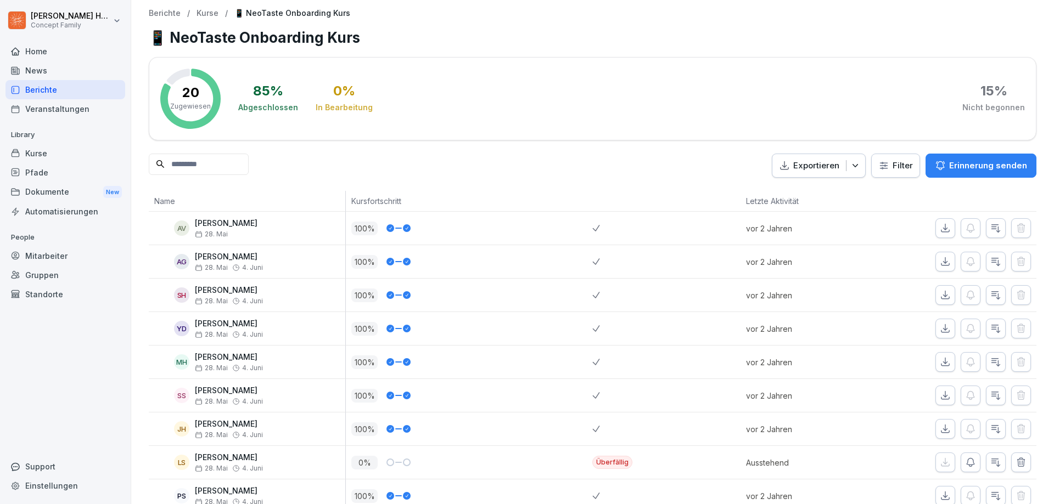
click at [267, 95] on div "85 %" at bounding box center [268, 91] width 30 height 13
click at [376, 95] on div "85 % Abgeschlossen 0 % In Bearbeitung 15 % Nicht begonnen" at bounding box center [631, 99] width 787 height 60
click at [204, 17] on p "Kurse" at bounding box center [208, 13] width 22 height 9
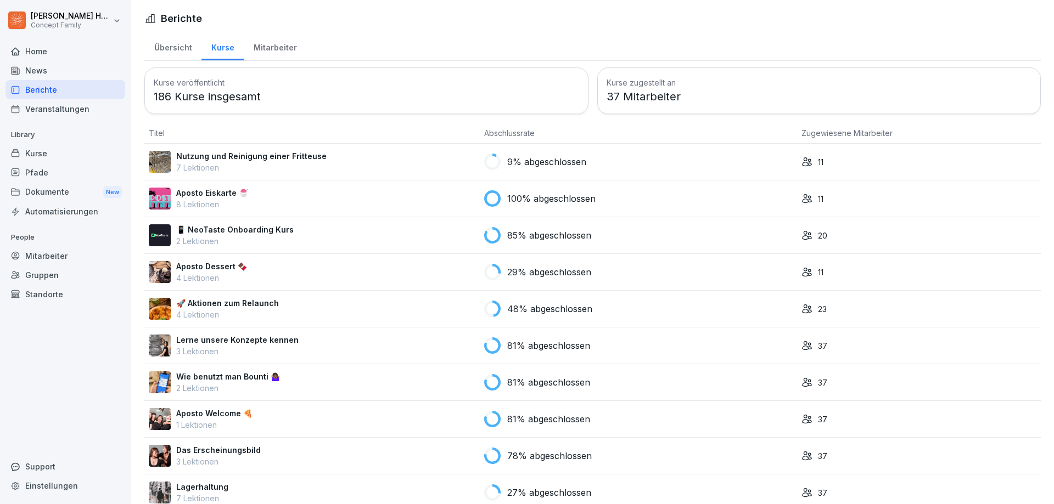
click at [287, 55] on div "Mitarbeiter" at bounding box center [275, 46] width 63 height 28
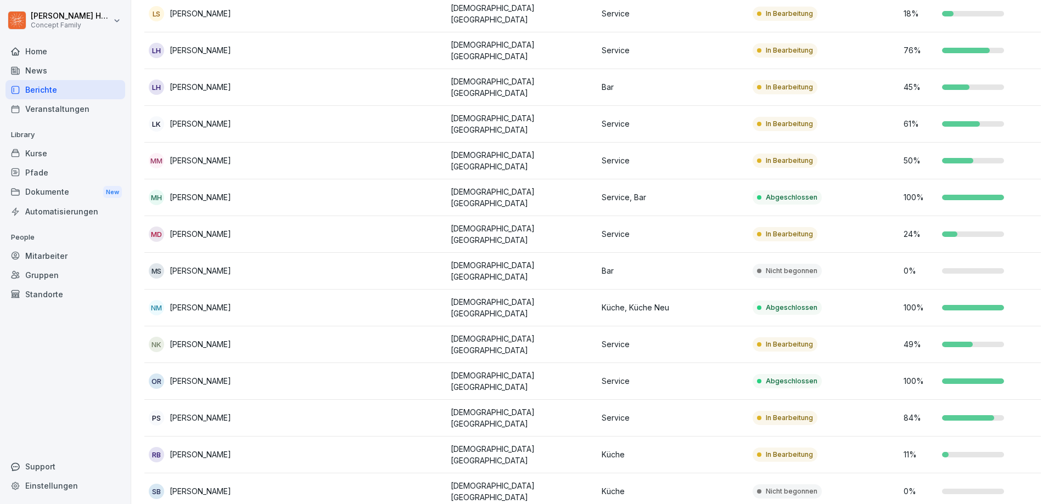
scroll to position [723, 0]
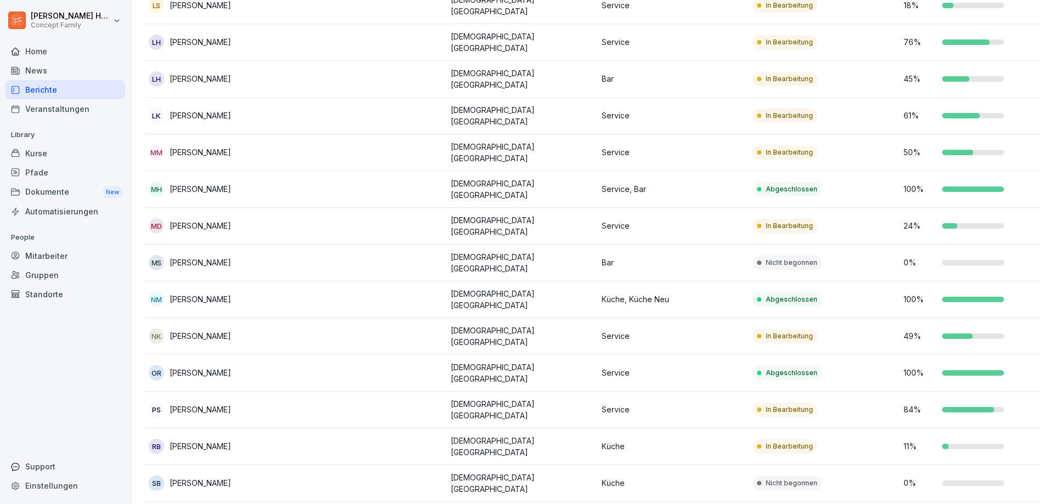
click at [239, 366] on div "OR [PERSON_NAME]" at bounding box center [220, 373] width 142 height 15
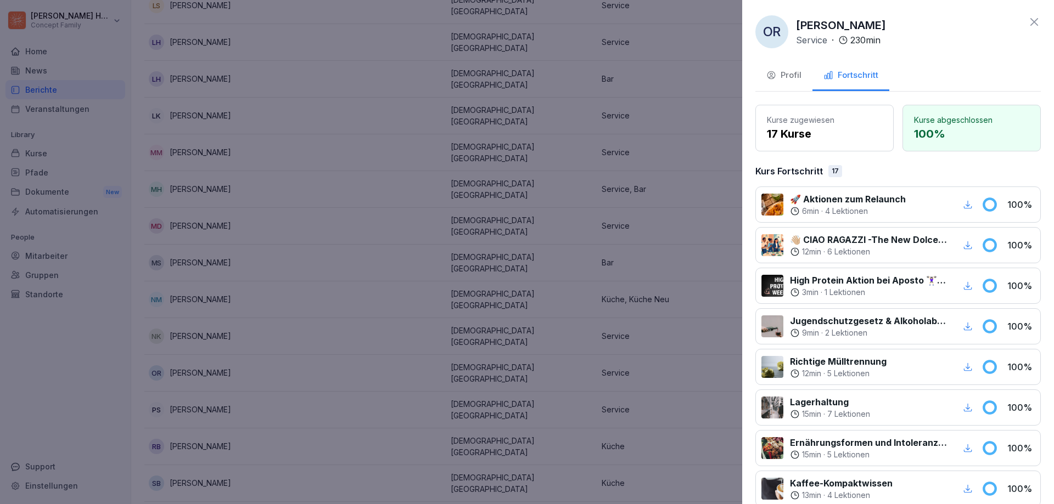
click at [821, 139] on p "17 Kurse" at bounding box center [824, 134] width 115 height 16
click at [800, 131] on p "17 Kurse" at bounding box center [824, 134] width 115 height 16
click at [799, 131] on p "17 Kurse" at bounding box center [824, 134] width 115 height 16
click at [788, 172] on p "Kurs Fortschritt" at bounding box center [789, 171] width 68 height 13
click at [917, 131] on p "100 %" at bounding box center [971, 134] width 115 height 16
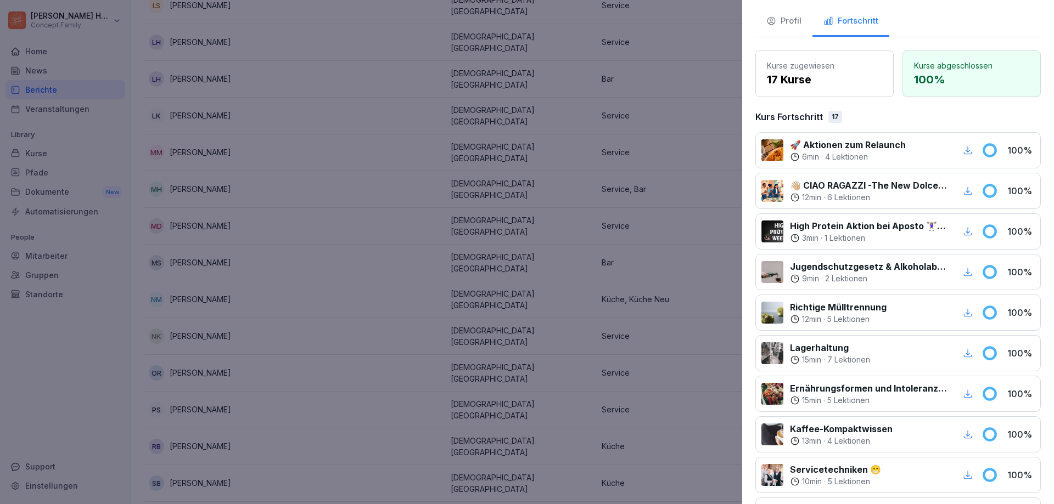
scroll to position [0, 0]
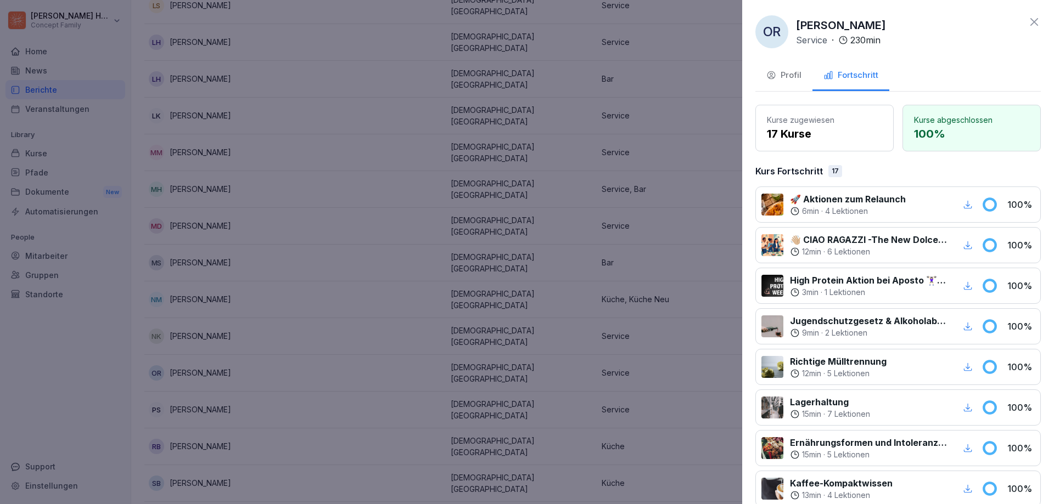
click at [780, 75] on div "Profil" at bounding box center [783, 75] width 35 height 13
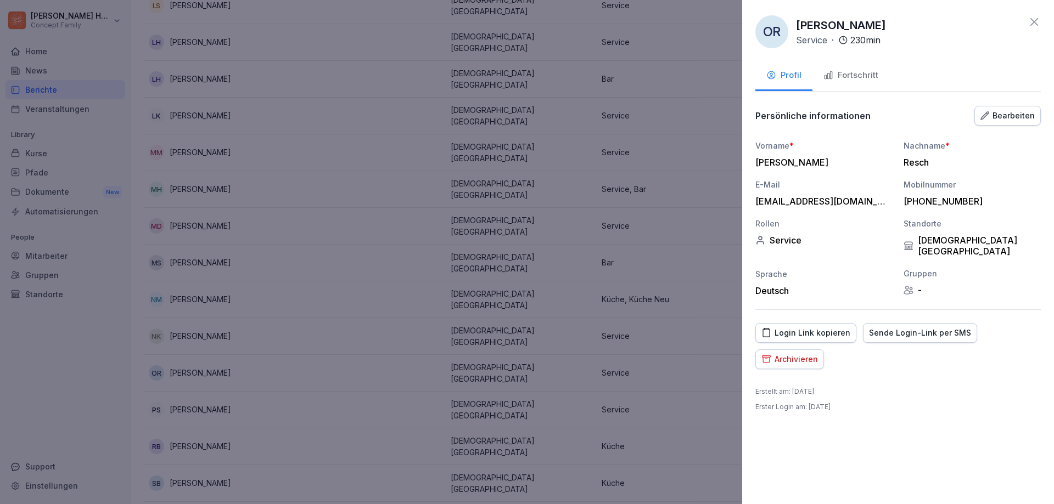
click at [828, 80] on icon "button" at bounding box center [828, 75] width 10 height 10
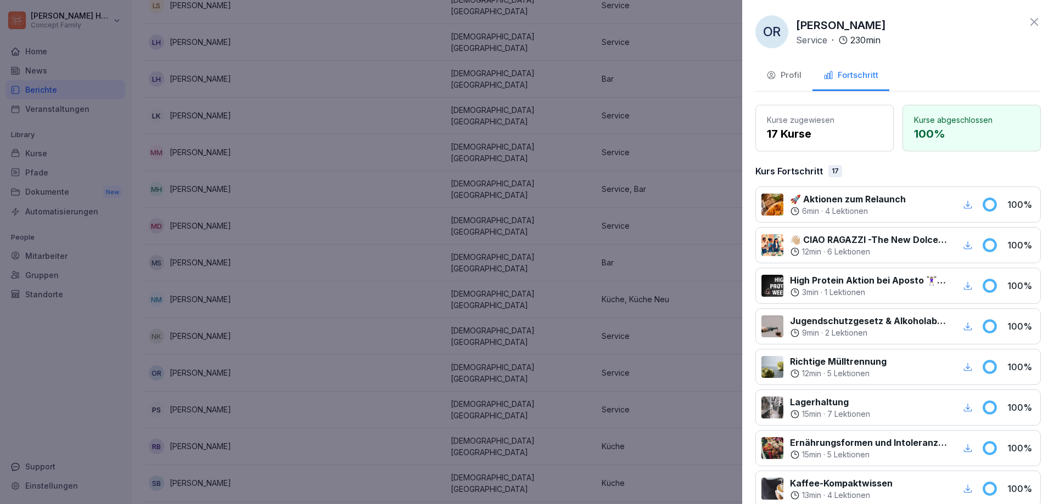
click at [1028, 25] on icon at bounding box center [1034, 21] width 13 height 13
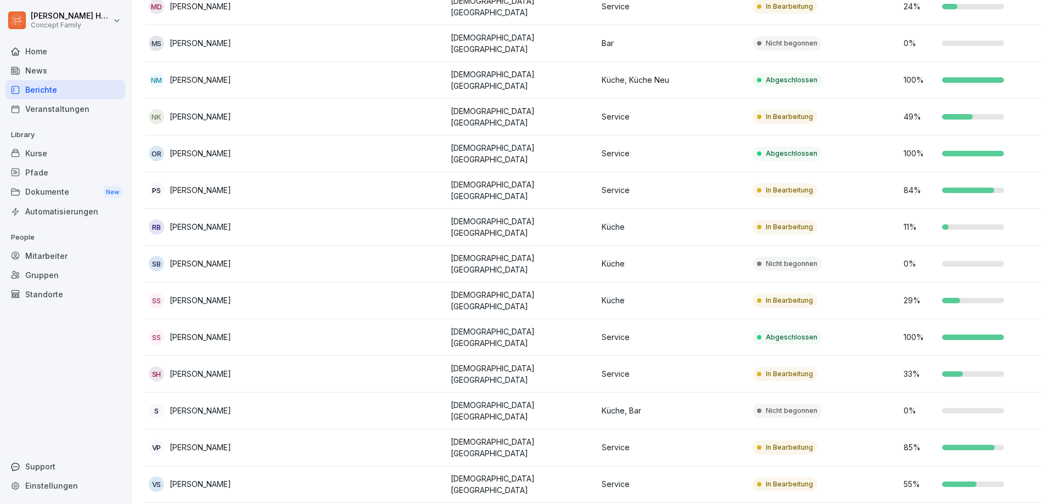
scroll to position [888, 0]
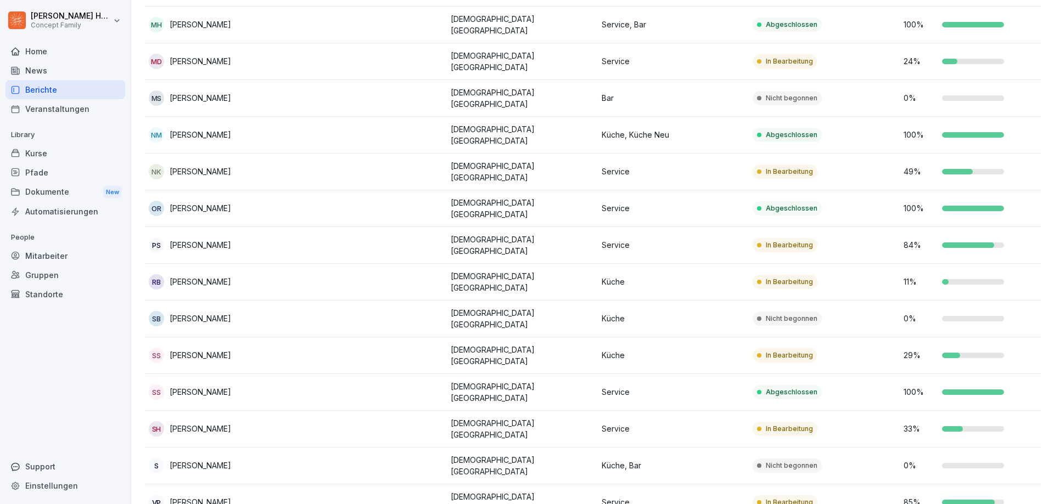
click at [232, 201] on div "OR [PERSON_NAME]" at bounding box center [220, 208] width 142 height 15
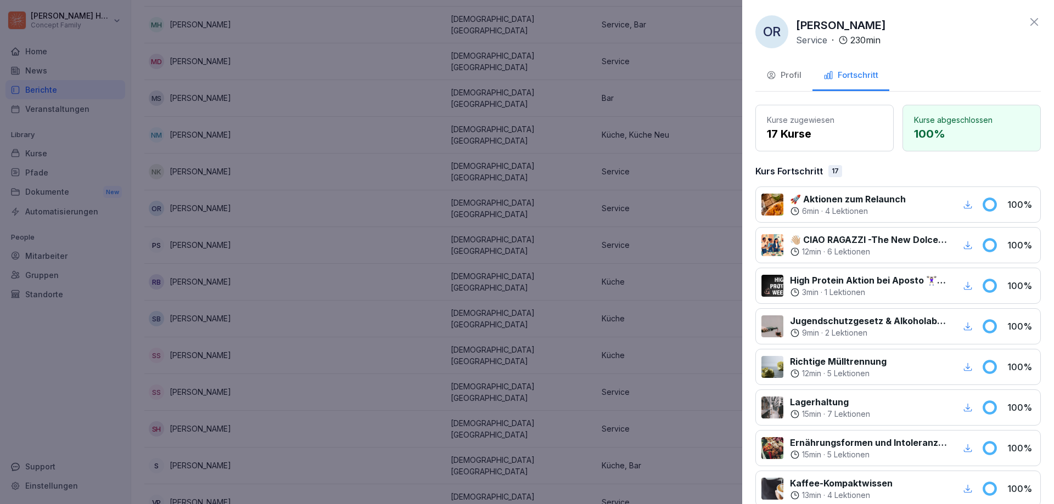
click at [801, 74] on button "Profil" at bounding box center [783, 76] width 57 height 30
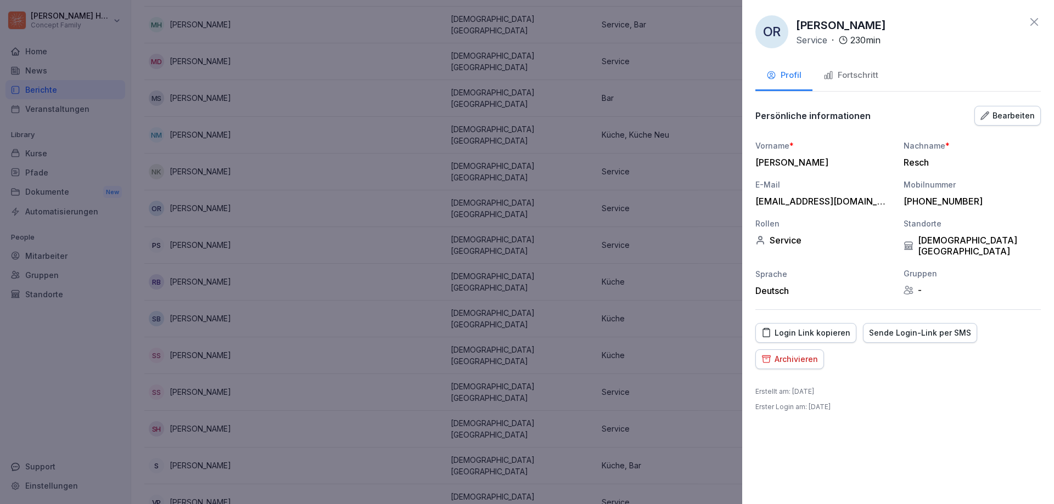
click at [1018, 125] on button "Bearbeiten" at bounding box center [1007, 116] width 66 height 20
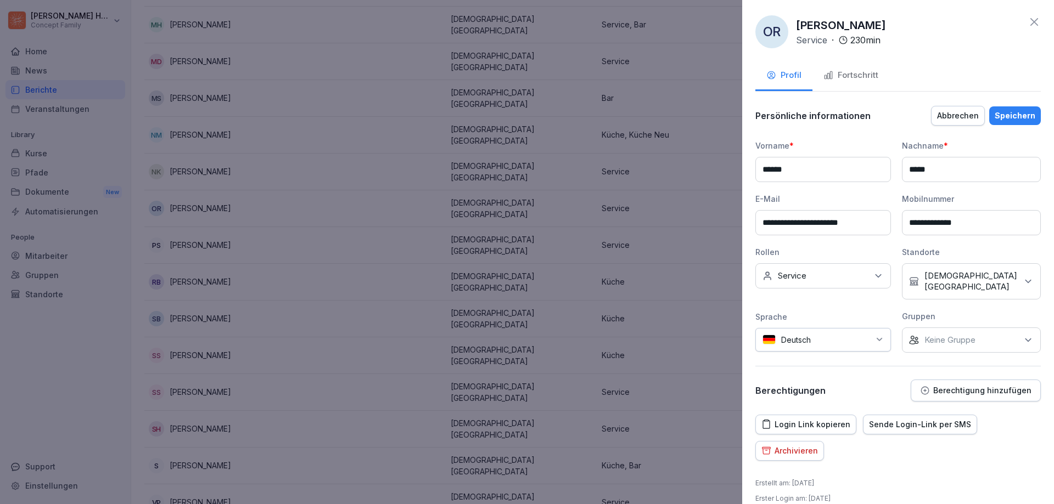
scroll to position [4, 0]
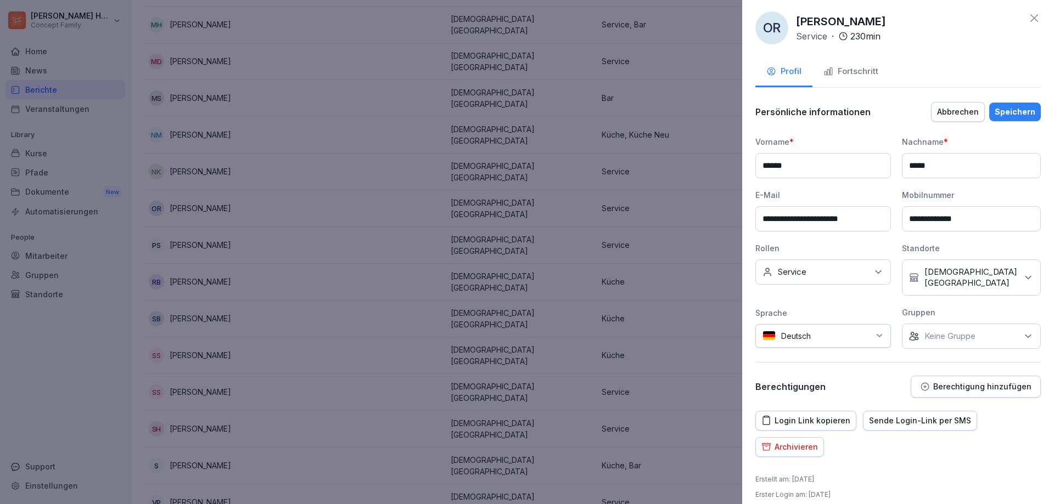
click at [820, 275] on div "Keine Rollen Service" at bounding box center [823, 272] width 136 height 25
click at [797, 321] on div "Bar" at bounding box center [827, 322] width 136 height 21
click at [801, 371] on label "Küche" at bounding box center [790, 373] width 24 height 10
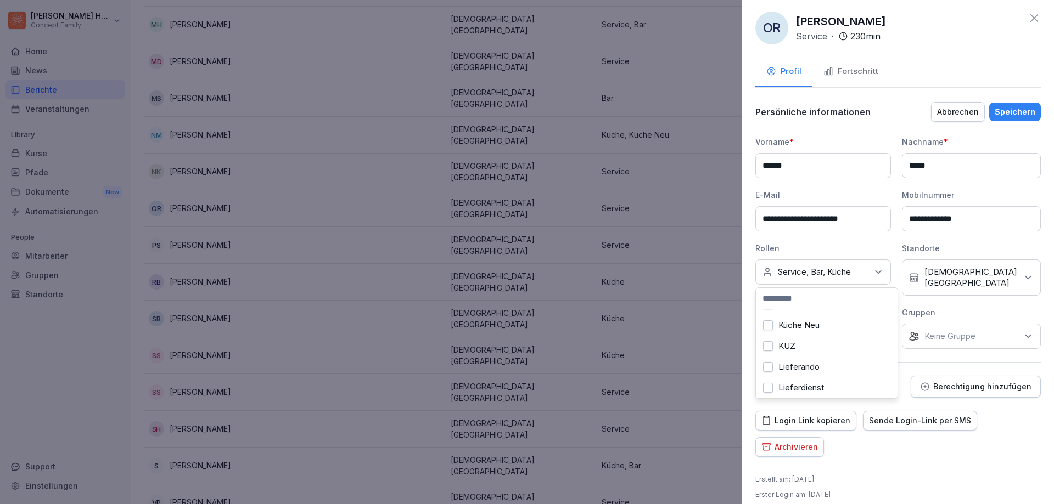
scroll to position [193, 0]
click at [821, 358] on div "Küche Neu" at bounding box center [827, 359] width 136 height 21
click at [1008, 142] on div "Nachname *" at bounding box center [971, 142] width 139 height 12
click at [1013, 113] on div "Speichern" at bounding box center [1015, 112] width 41 height 12
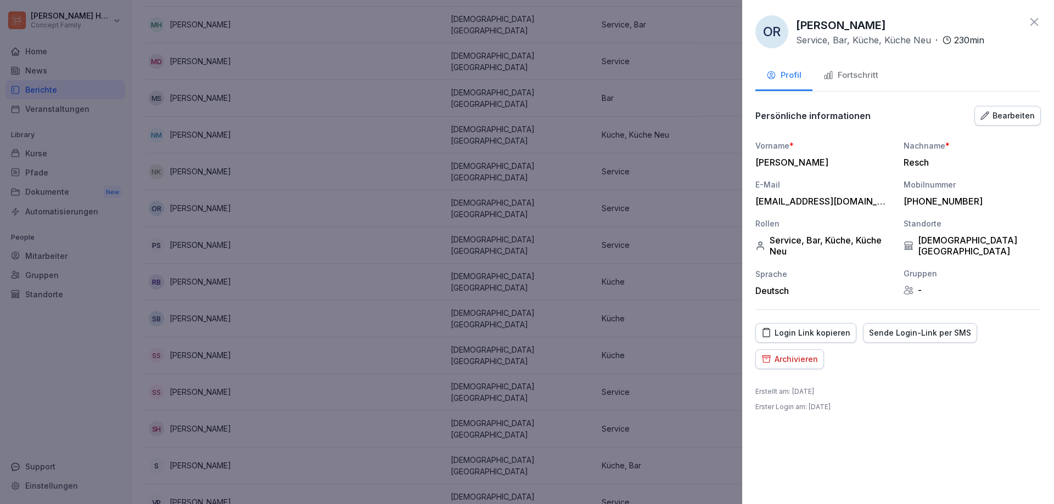
click at [1039, 25] on icon at bounding box center [1034, 21] width 13 height 13
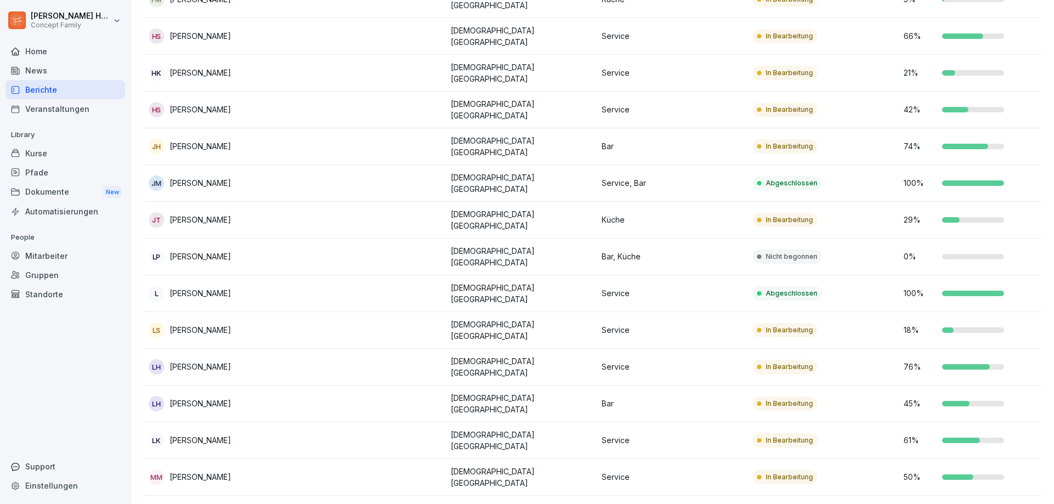
scroll to position [339, 0]
